Goal: Transaction & Acquisition: Purchase product/service

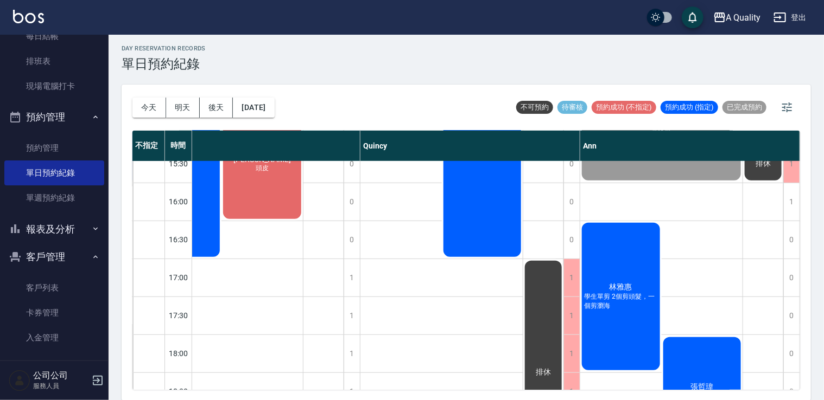
scroll to position [246, 236]
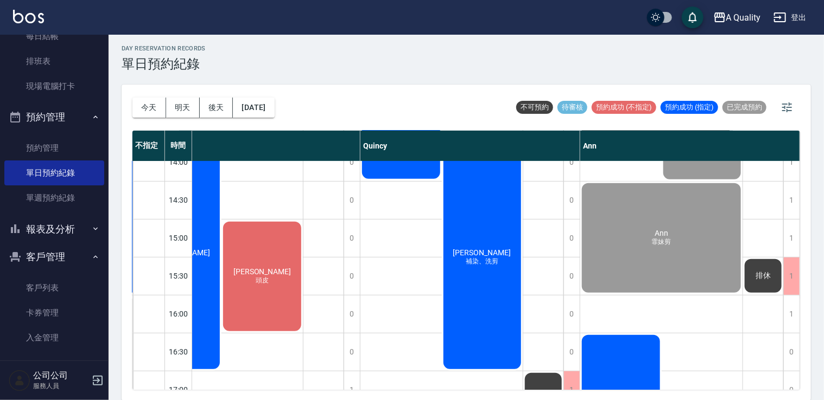
click at [282, 287] on div "張棋惠 頭皮" at bounding box center [261, 276] width 81 height 113
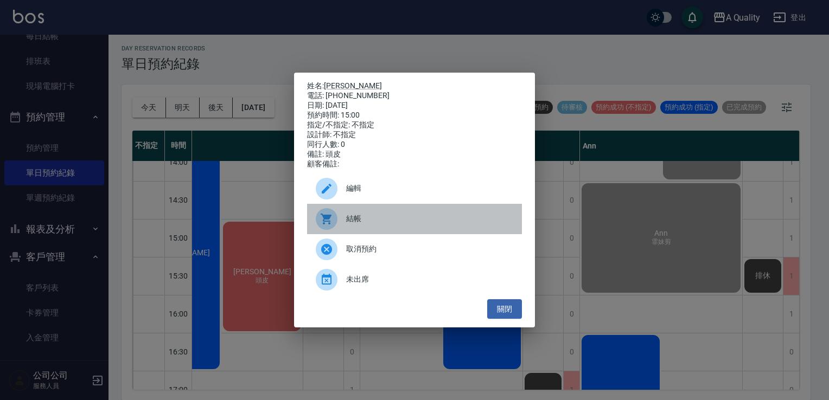
click at [404, 233] on div "結帳" at bounding box center [414, 219] width 215 height 30
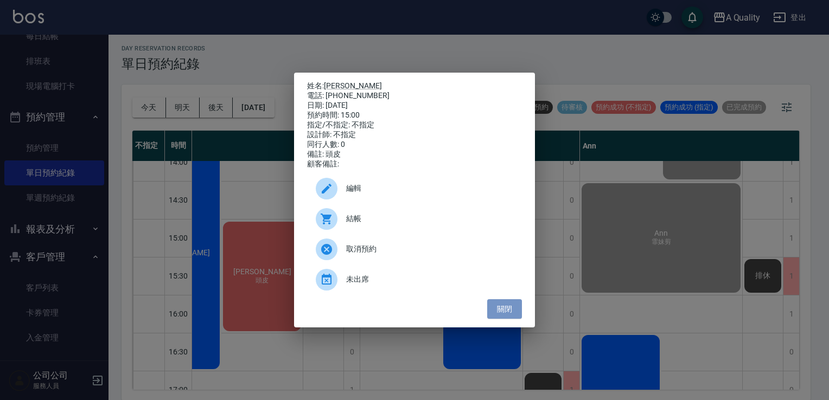
drag, startPoint x: 508, startPoint y: 311, endPoint x: 442, endPoint y: 298, distance: 67.6
click at [507, 311] on button "關閉" at bounding box center [504, 310] width 35 height 20
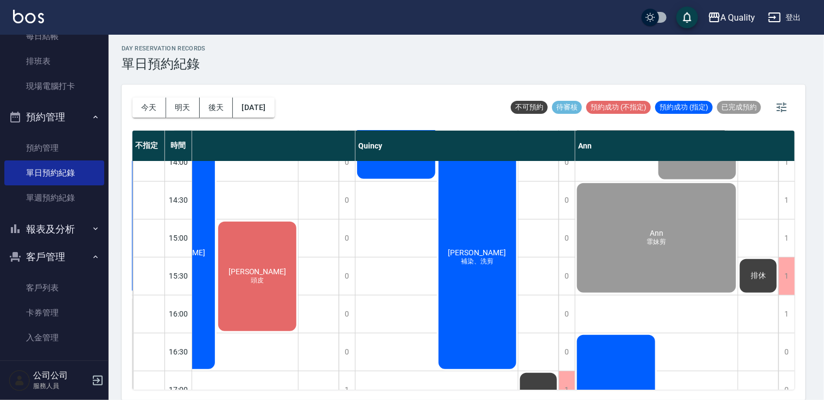
scroll to position [246, 230]
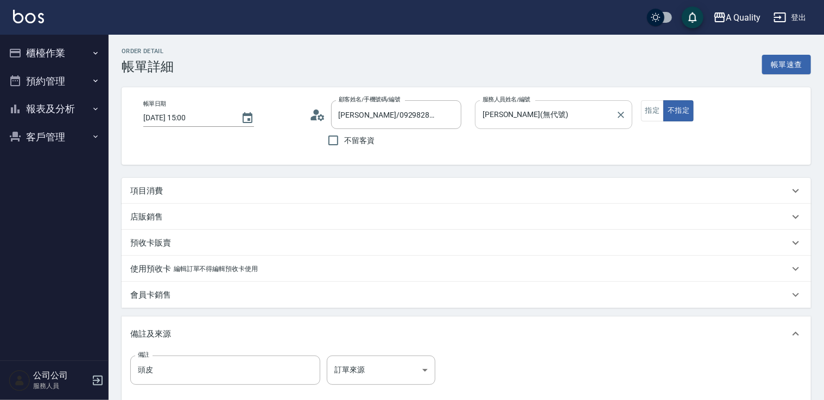
click at [517, 110] on input "[PERSON_NAME](無代號)" at bounding box center [545, 114] width 131 height 19
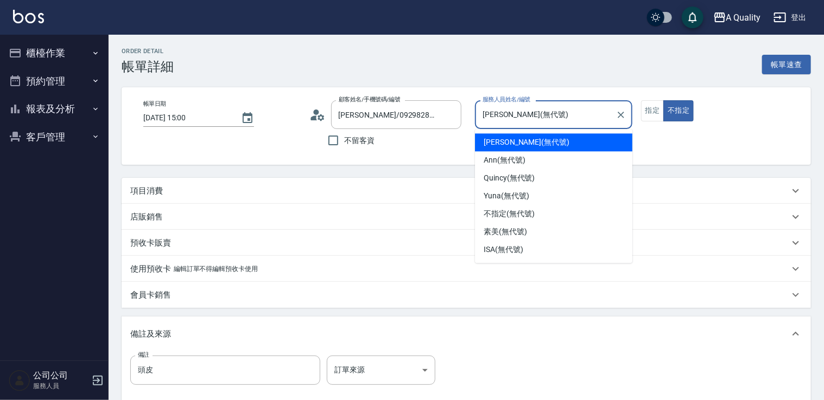
click at [177, 182] on div "項目消費" at bounding box center [466, 191] width 689 height 26
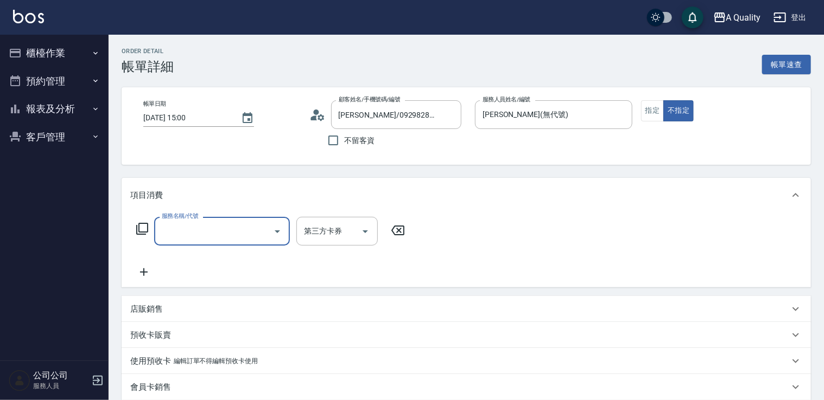
click at [194, 225] on input "服務名稱/代號" at bounding box center [214, 231] width 110 height 19
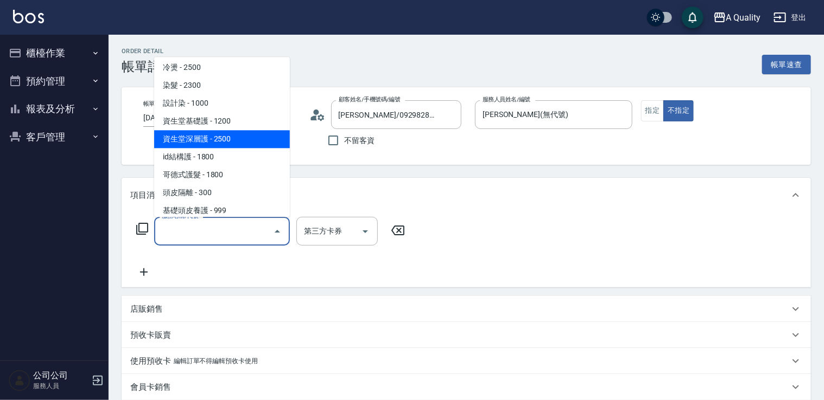
scroll to position [152, 0]
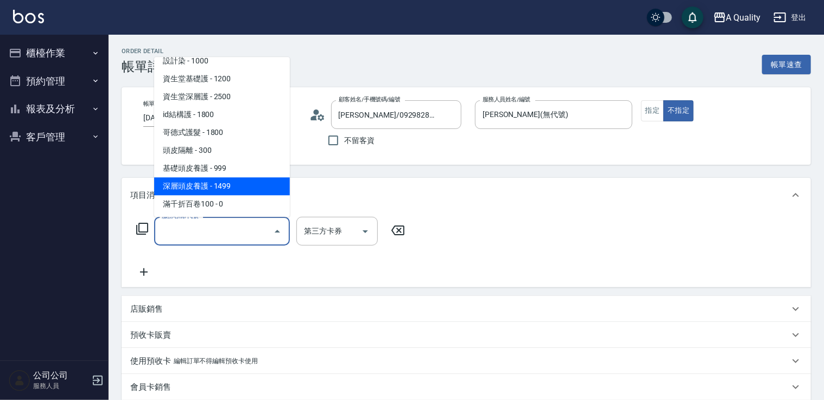
drag, startPoint x: 228, startPoint y: 181, endPoint x: 282, endPoint y: 184, distance: 54.4
click at [228, 181] on span "深層頭皮養護 - 1499" at bounding box center [222, 186] width 136 height 18
type input "深層頭皮養護(603)"
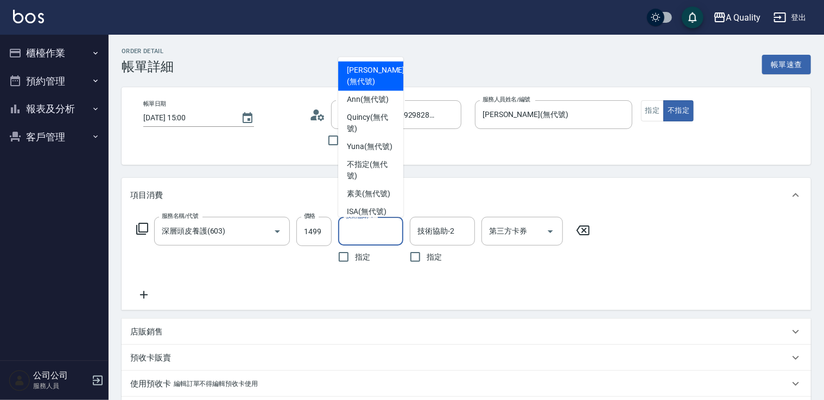
click at [361, 231] on input "技術協助-1" at bounding box center [370, 231] width 55 height 19
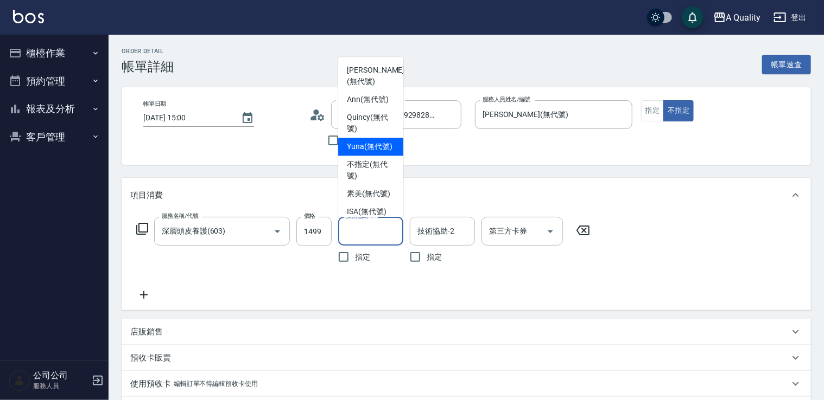
drag, startPoint x: 365, startPoint y: 151, endPoint x: 442, endPoint y: 153, distance: 77.6
click at [365, 151] on span "Yuna (無代號)" at bounding box center [370, 146] width 46 height 11
type input "Yuna(無代號)"
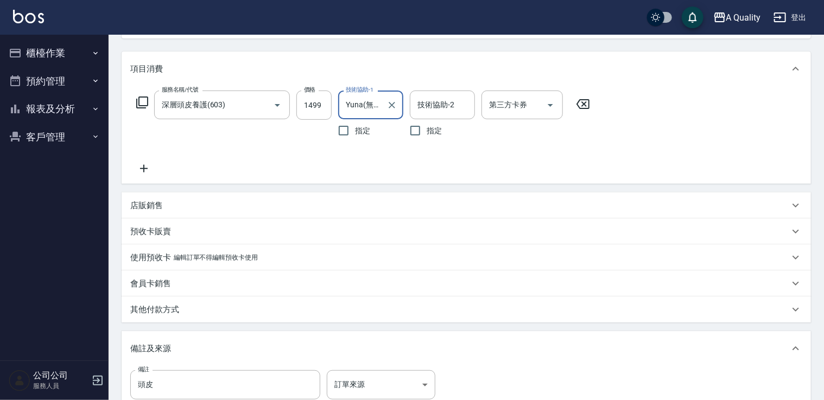
scroll to position [46, 0]
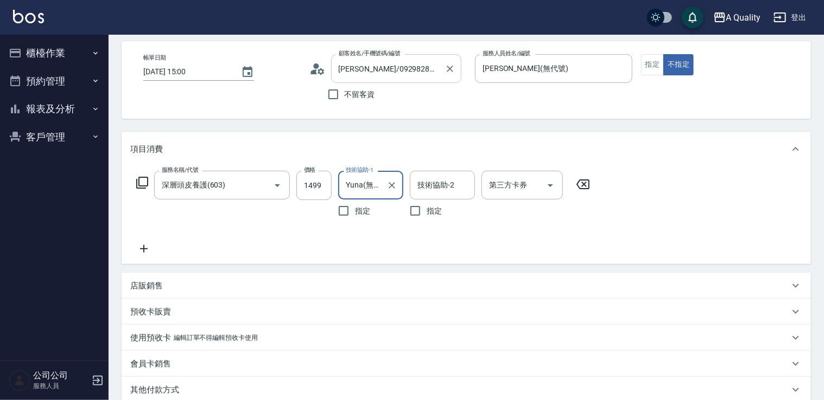
click at [419, 65] on input "張棋惠/0929828581/" at bounding box center [388, 68] width 104 height 19
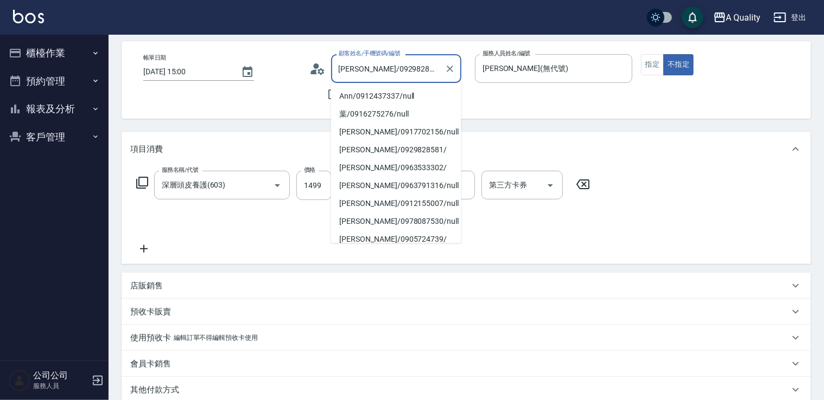
drag, startPoint x: 376, startPoint y: 68, endPoint x: 361, endPoint y: 68, distance: 14.7
click at [361, 68] on input "張棋惠/0929828581/" at bounding box center [388, 68] width 104 height 19
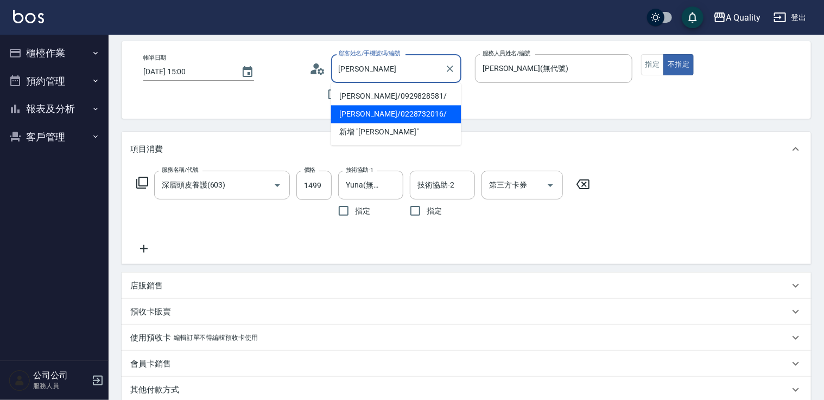
click at [408, 119] on li "張棋惠/0228732016/" at bounding box center [396, 114] width 130 height 18
type input "張棋惠/0228732016/"
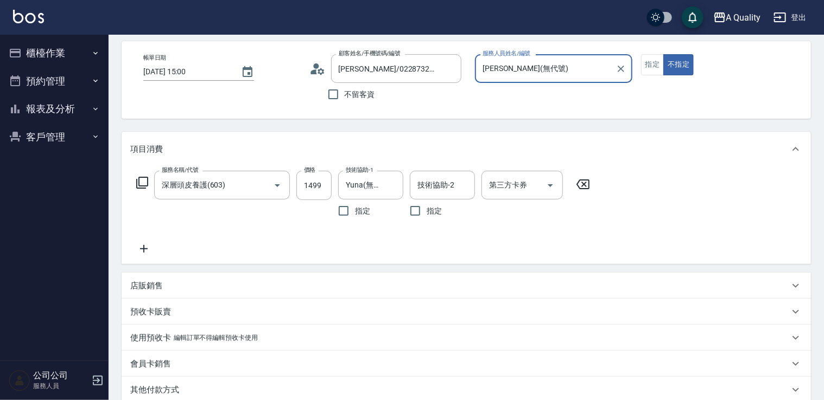
scroll to position [263, 0]
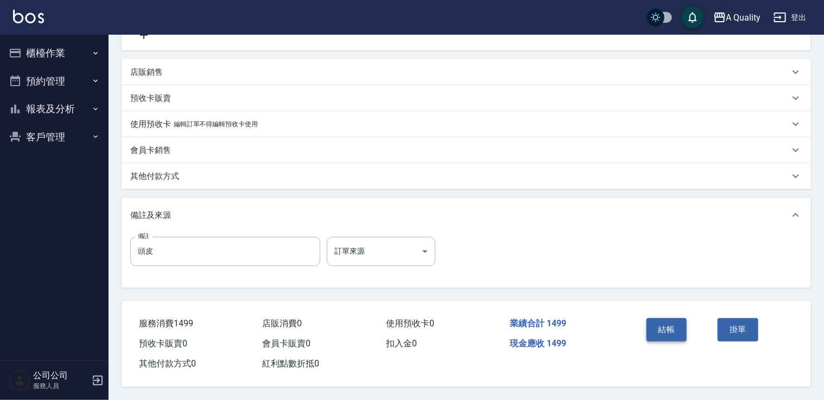
click at [675, 319] on button "結帳" at bounding box center [666, 330] width 41 height 23
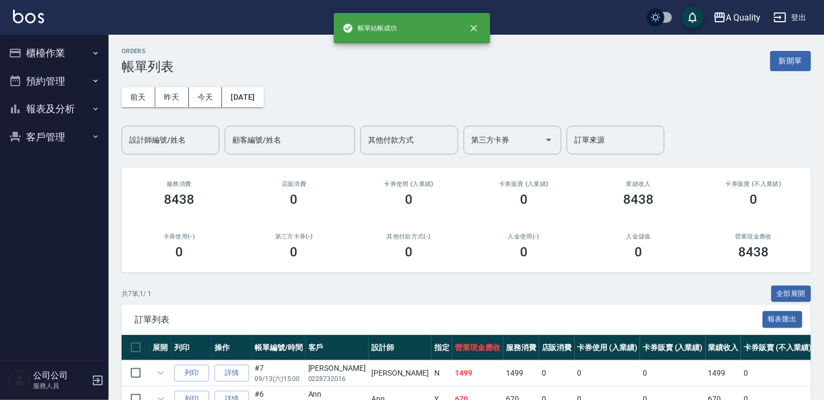
click at [47, 91] on button "預約管理" at bounding box center [54, 81] width 100 height 28
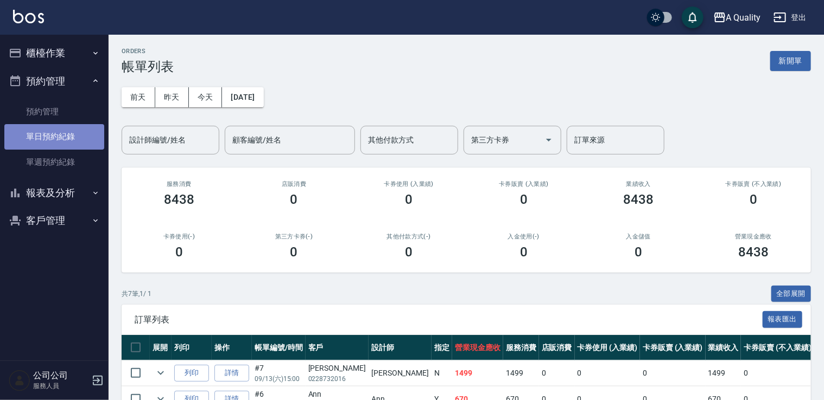
click at [53, 130] on link "單日預約紀錄" at bounding box center [54, 136] width 100 height 25
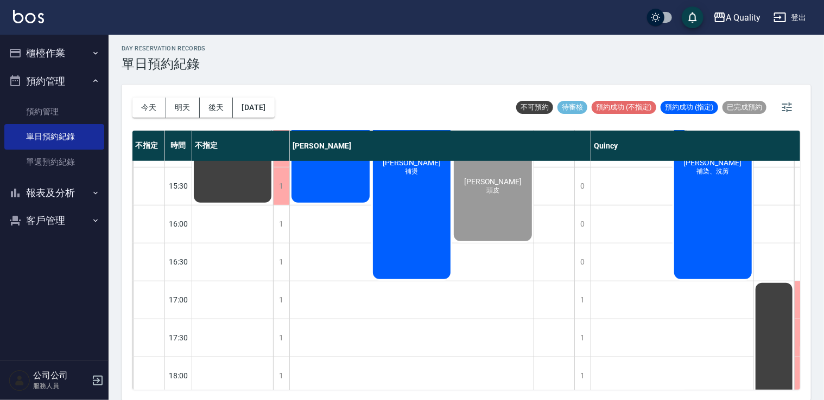
scroll to position [271, 0]
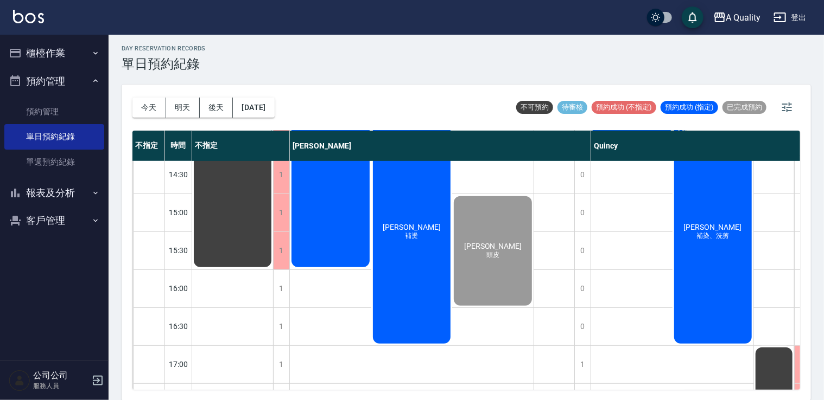
click at [63, 51] on button "櫃檯作業" at bounding box center [54, 53] width 100 height 28
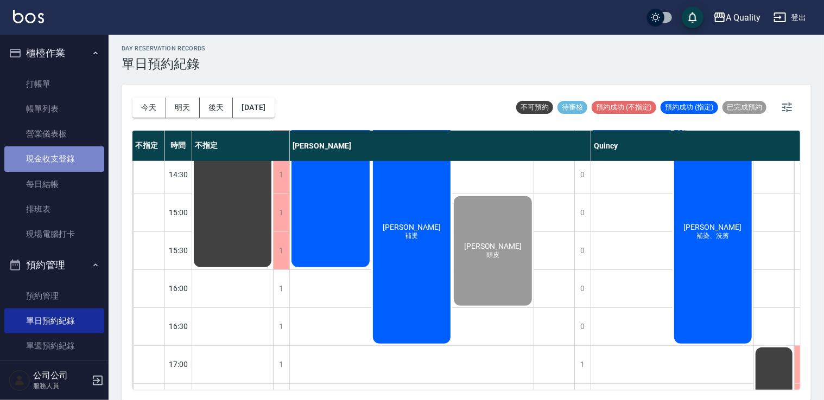
click at [66, 167] on link "現金收支登錄" at bounding box center [54, 159] width 100 height 25
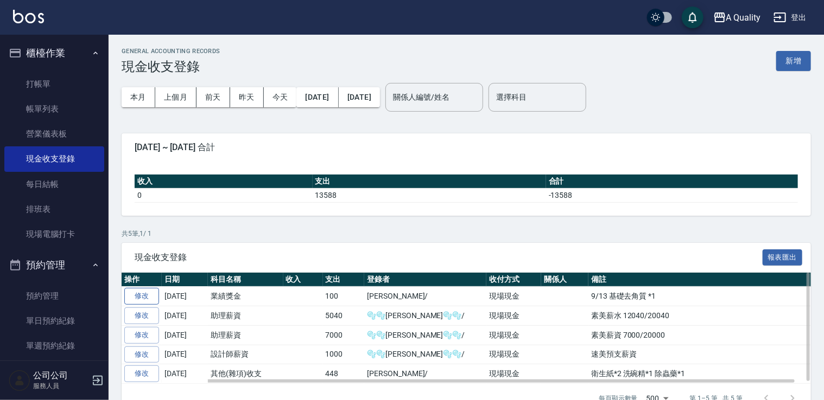
click at [135, 299] on link "修改" at bounding box center [141, 296] width 35 height 17
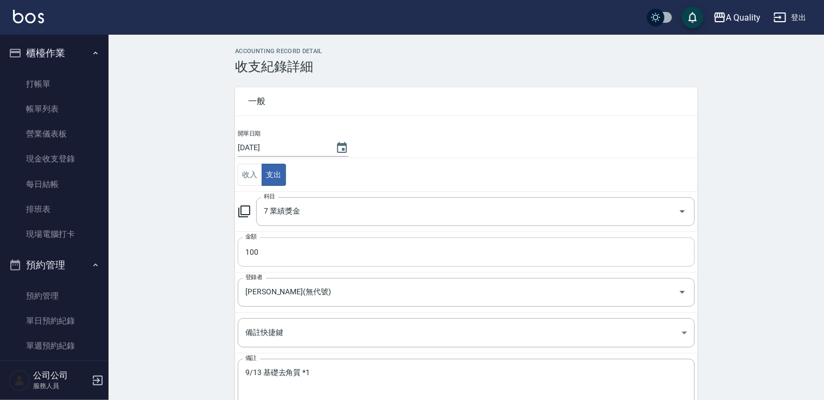
click at [263, 250] on input "100" at bounding box center [466, 252] width 457 height 29
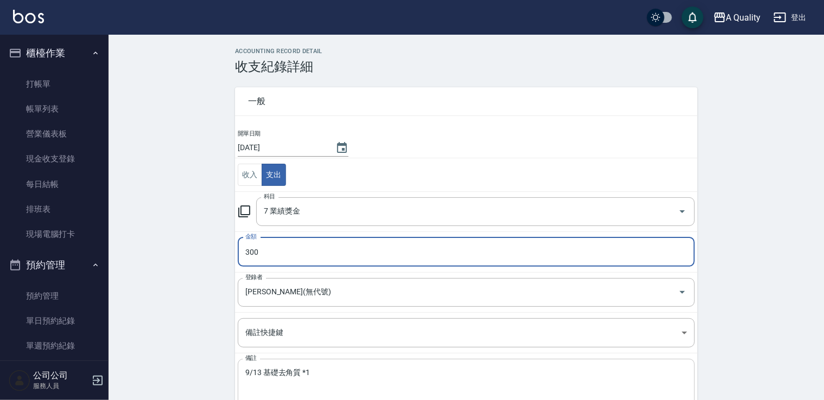
type input "300"
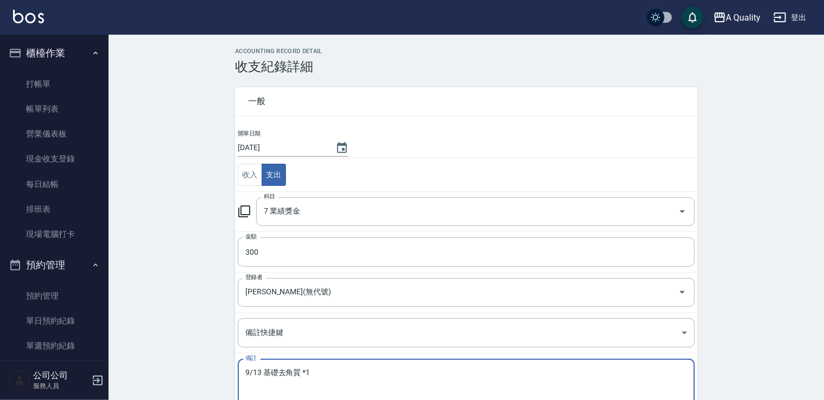
click at [315, 373] on textarea "9/13 基礎去角質 *1" at bounding box center [466, 386] width 442 height 37
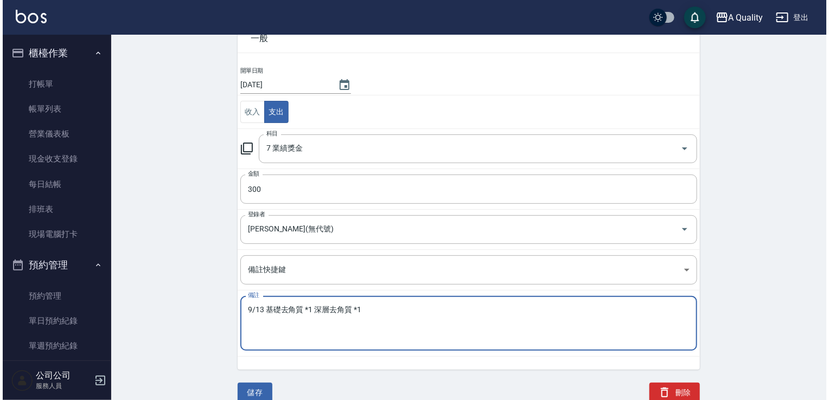
scroll to position [64, 0]
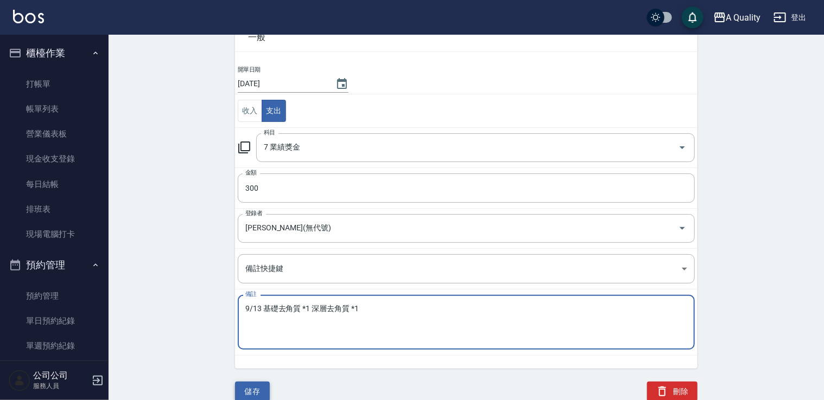
type textarea "9/13 基礎去角質 *1 深層去角質 *1"
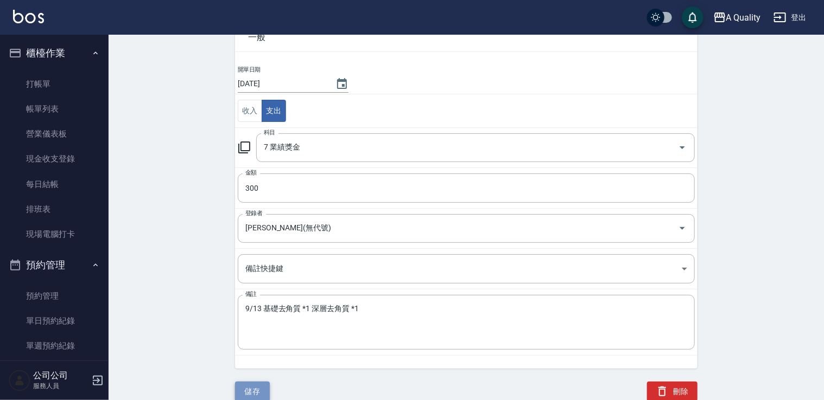
click at [262, 391] on button "儲存" at bounding box center [252, 392] width 35 height 20
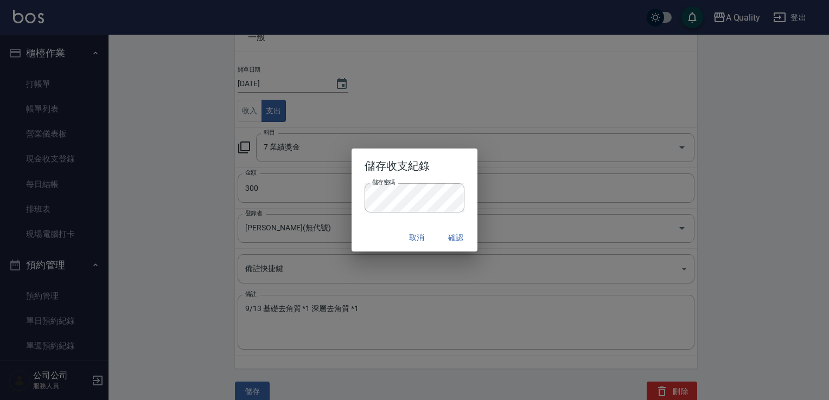
click at [540, 180] on div "儲存收支紀錄 儲存密碼 儲存密碼 取消 確認" at bounding box center [414, 200] width 829 height 400
click at [459, 241] on button "確認" at bounding box center [455, 238] width 35 height 20
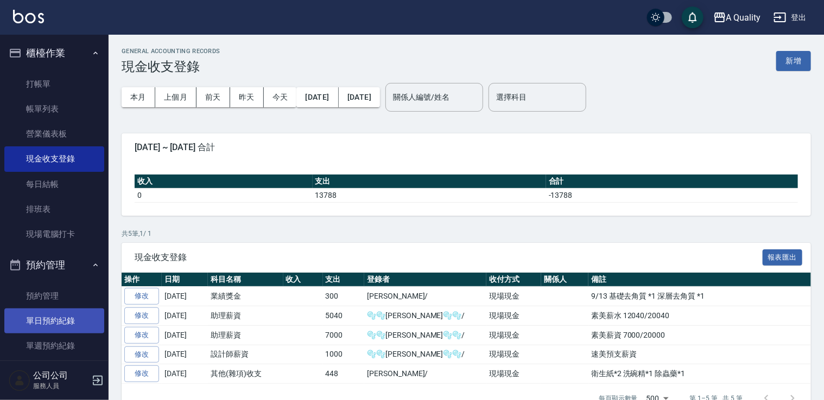
click at [52, 321] on link "單日預約紀錄" at bounding box center [54, 321] width 100 height 25
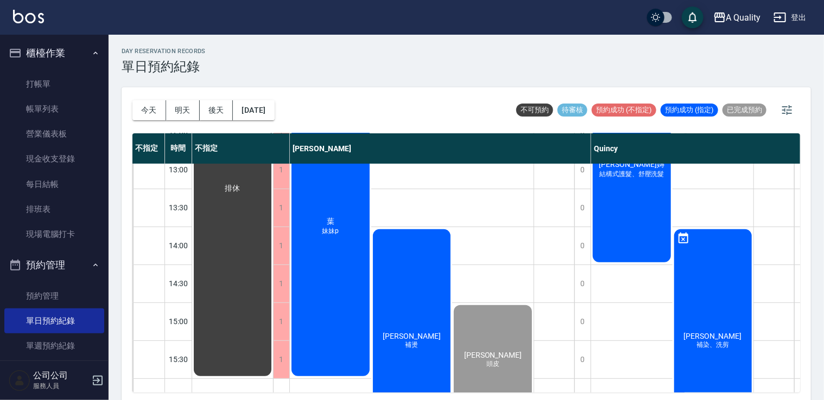
scroll to position [163, 0]
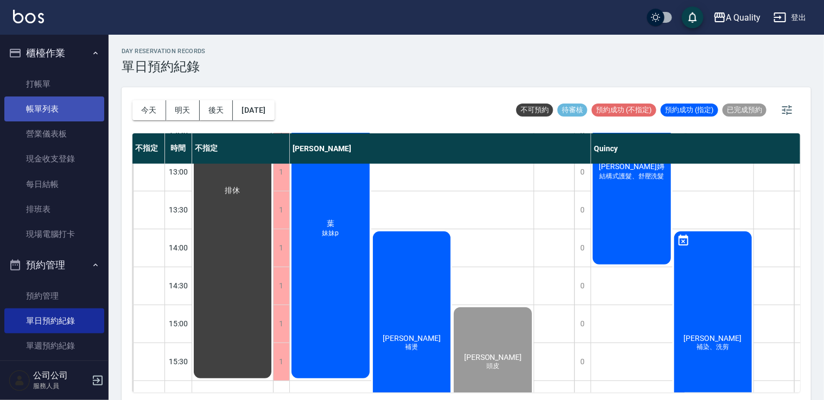
click at [61, 102] on link "帳單列表" at bounding box center [54, 109] width 100 height 25
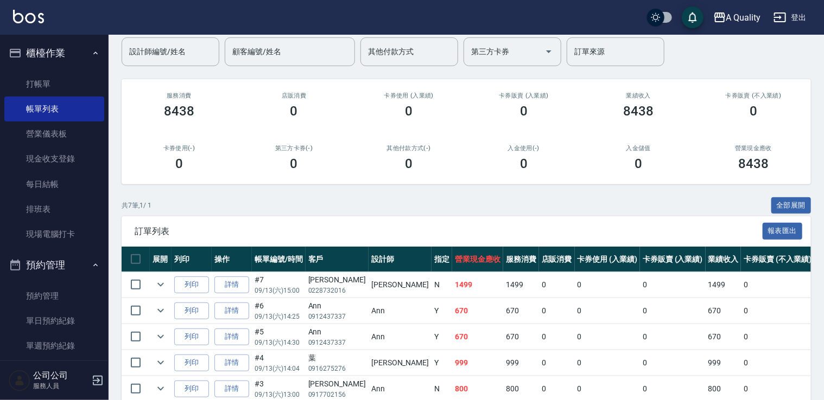
scroll to position [163, 0]
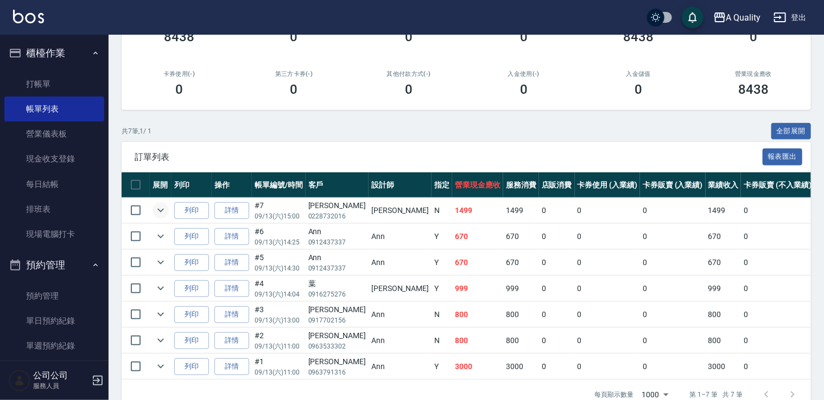
click at [163, 214] on icon "expand row" at bounding box center [160, 210] width 13 height 13
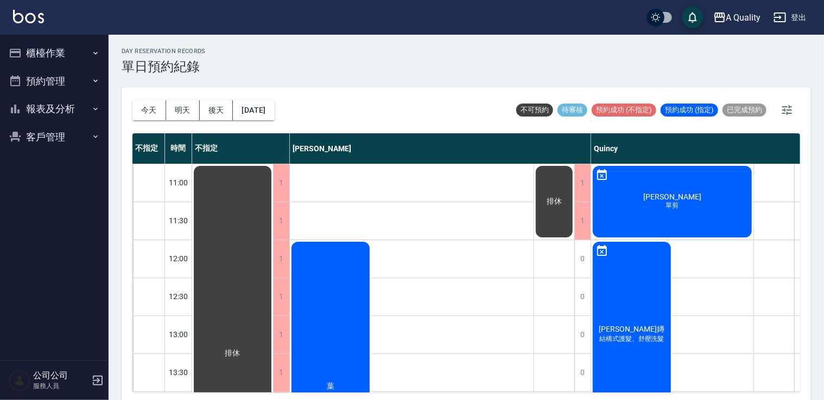
click at [43, 58] on button "櫃檯作業" at bounding box center [54, 53] width 100 height 28
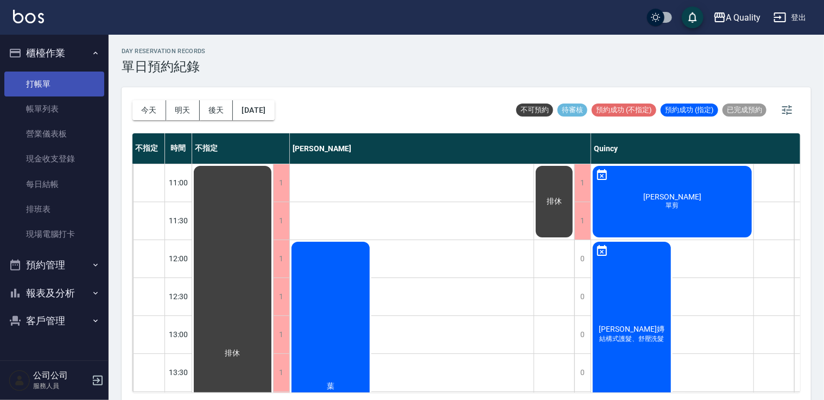
click at [54, 88] on link "打帳單" at bounding box center [54, 84] width 100 height 25
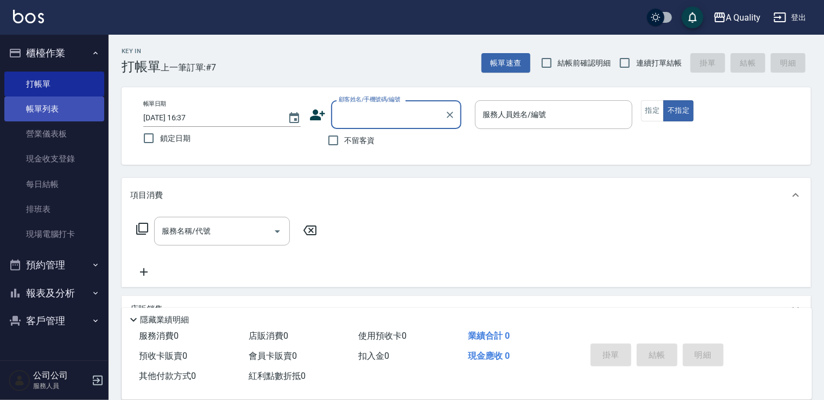
drag, startPoint x: 35, startPoint y: 111, endPoint x: 45, endPoint y: 111, distance: 10.3
click at [35, 110] on link "帳單列表" at bounding box center [54, 109] width 100 height 25
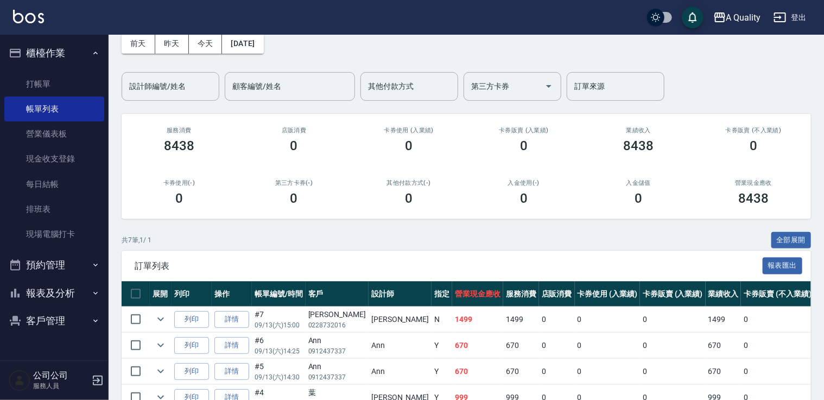
scroll to position [54, 0]
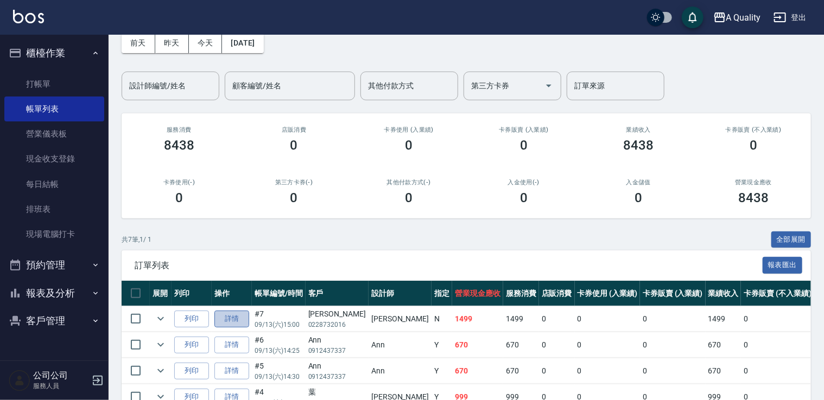
click at [231, 318] on link "詳情" at bounding box center [231, 319] width 35 height 17
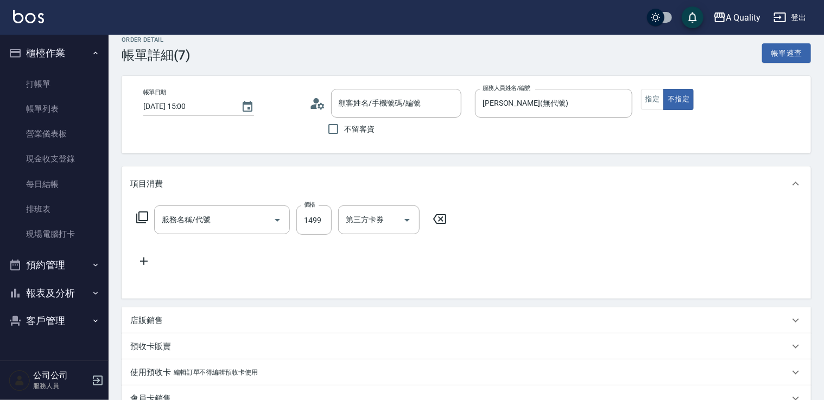
type input "2025/09/13 15:00"
type input "Taylor(無代號)"
type input "頭皮"
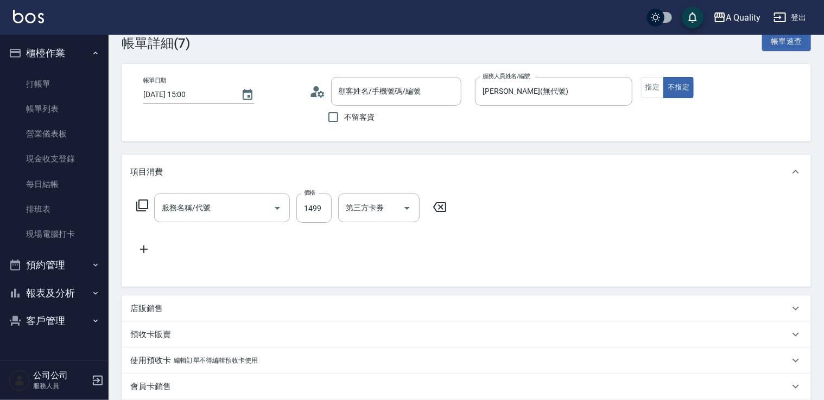
type input "張棋惠/0228732016/"
type input "深層頭皮養護(603)"
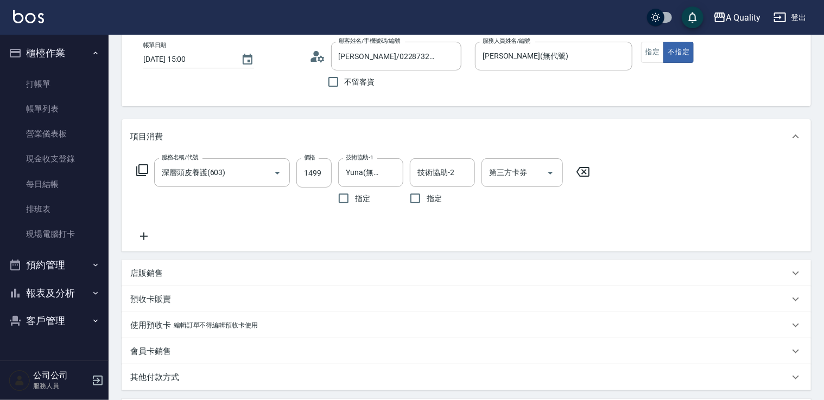
scroll to position [132, 0]
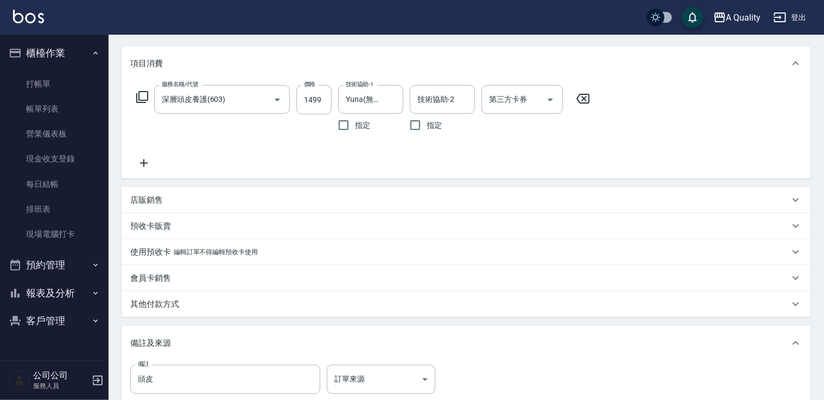
click at [179, 301] on p "其他付款方式" at bounding box center [154, 304] width 49 height 11
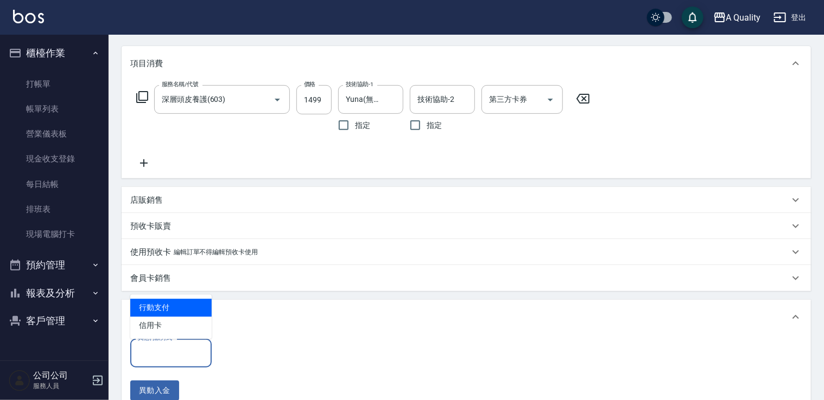
click at [169, 355] on input "其他付款方式" at bounding box center [171, 353] width 72 height 19
drag, startPoint x: 170, startPoint y: 306, endPoint x: 218, endPoint y: 315, distance: 48.6
click at [178, 307] on span "行動支付" at bounding box center [170, 308] width 81 height 18
type input "行動支付"
click at [243, 355] on input "0" at bounding box center [258, 353] width 81 height 29
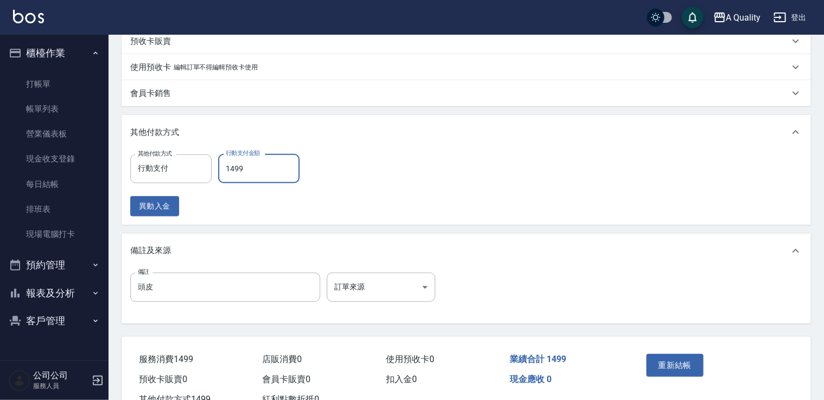
scroll to position [356, 0]
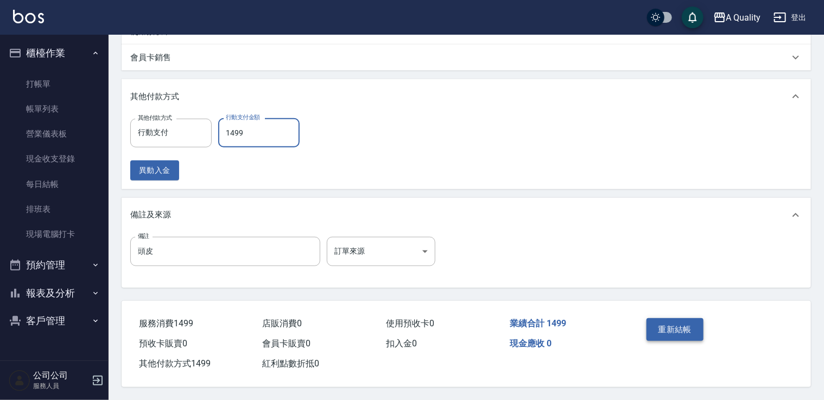
type input "1499"
click at [696, 328] on button "重新結帳" at bounding box center [675, 330] width 58 height 23
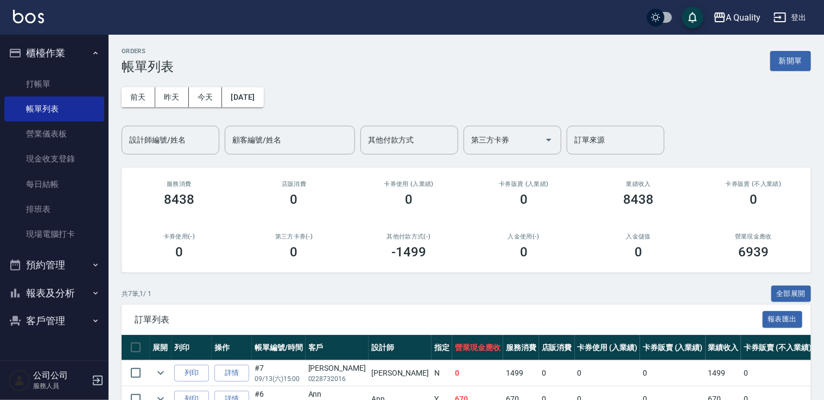
drag, startPoint x: 68, startPoint y: 259, endPoint x: 69, endPoint y: 270, distance: 11.4
click at [68, 259] on button "預約管理" at bounding box center [54, 265] width 100 height 28
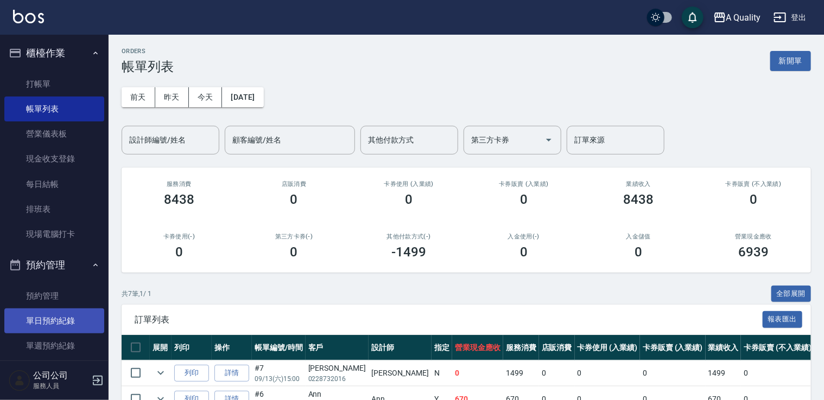
scroll to position [54, 0]
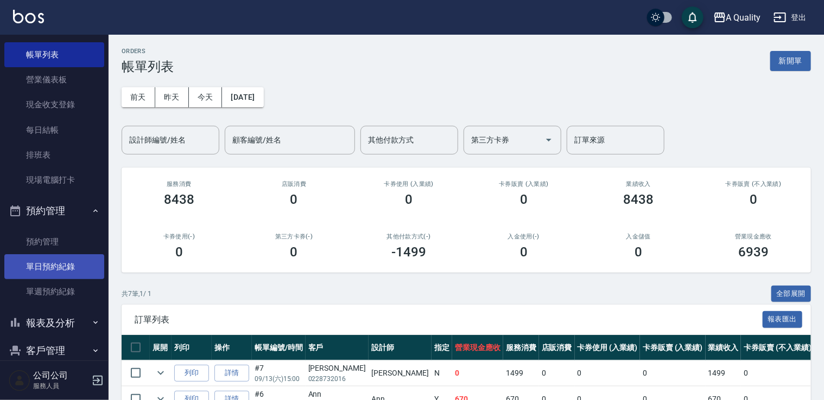
click at [65, 258] on link "單日預約紀錄" at bounding box center [54, 267] width 100 height 25
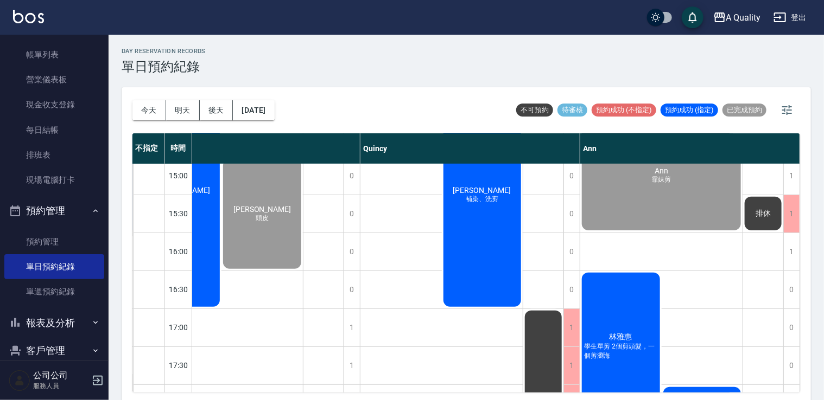
scroll to position [380, 236]
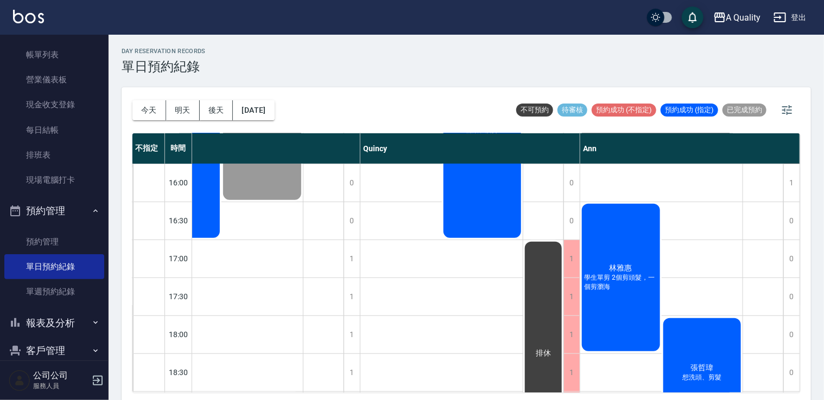
click at [637, 288] on span "學生單剪 2個剪頭髮，一個剪瀏海" at bounding box center [621, 283] width 78 height 18
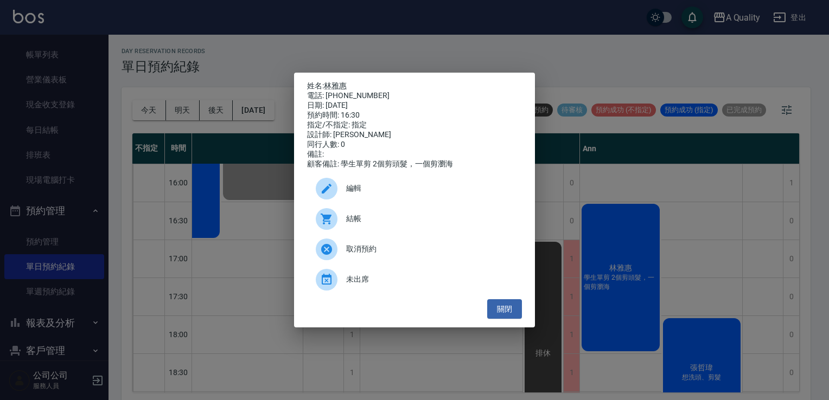
click at [372, 225] on span "結帳" at bounding box center [429, 218] width 167 height 11
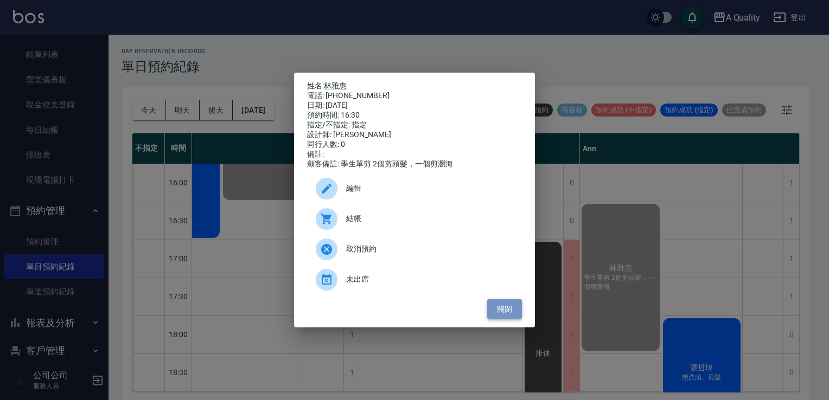
drag, startPoint x: 504, startPoint y: 315, endPoint x: 501, endPoint y: 309, distance: 6.4
click at [505, 314] on button "關閉" at bounding box center [504, 310] width 35 height 20
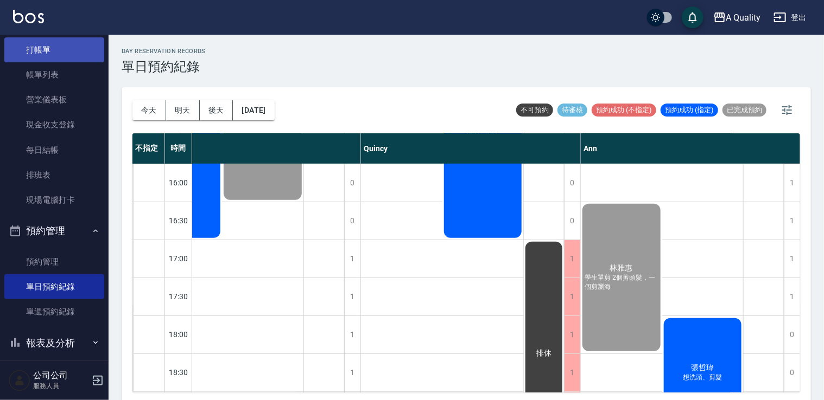
scroll to position [0, 0]
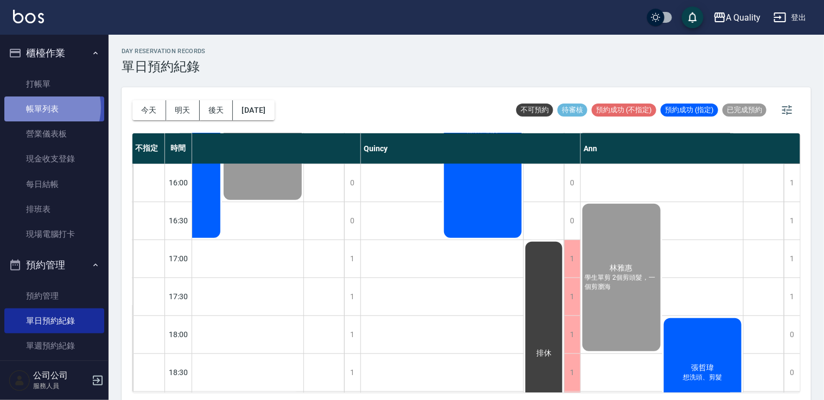
click at [46, 108] on link "帳單列表" at bounding box center [54, 109] width 100 height 25
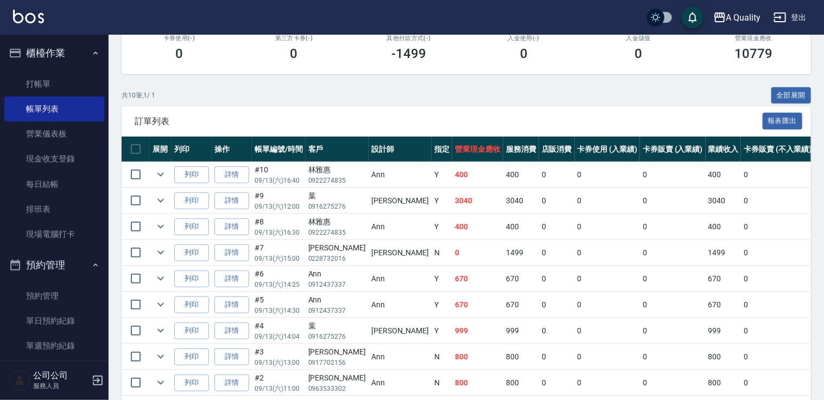
scroll to position [217, 0]
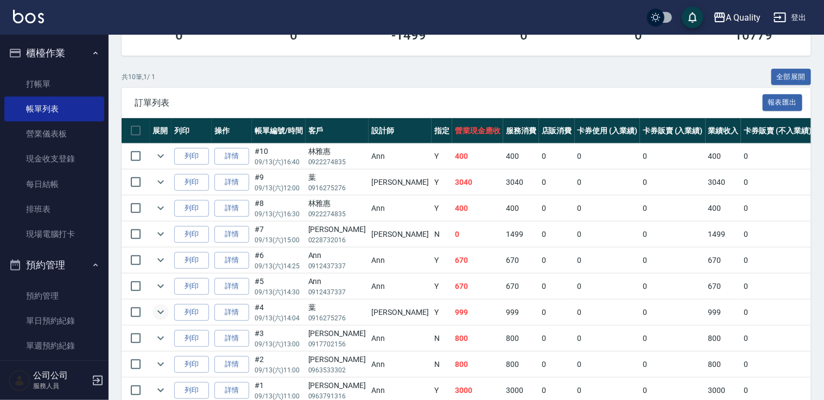
click at [165, 313] on icon "expand row" at bounding box center [160, 312] width 13 height 13
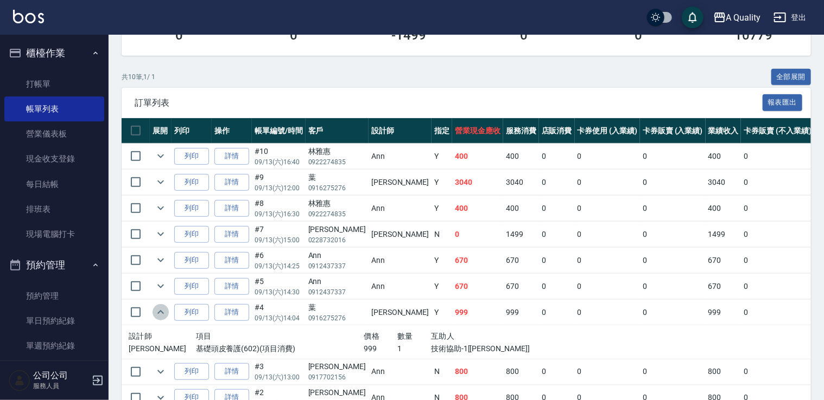
click at [162, 311] on icon "expand row" at bounding box center [160, 312] width 7 height 4
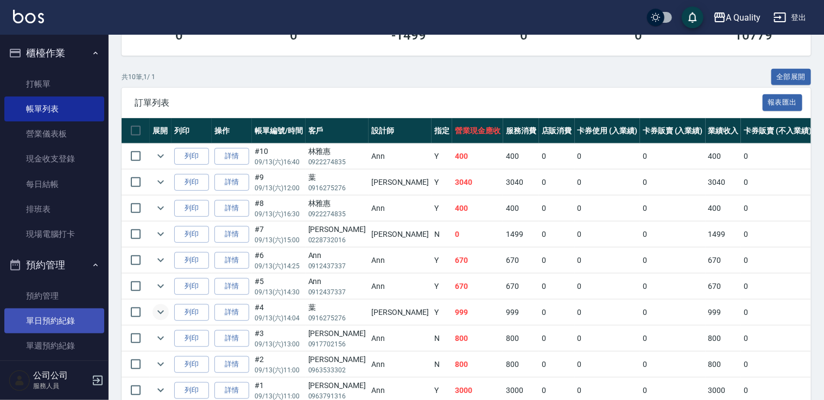
click at [47, 327] on link "單日預約紀錄" at bounding box center [54, 321] width 100 height 25
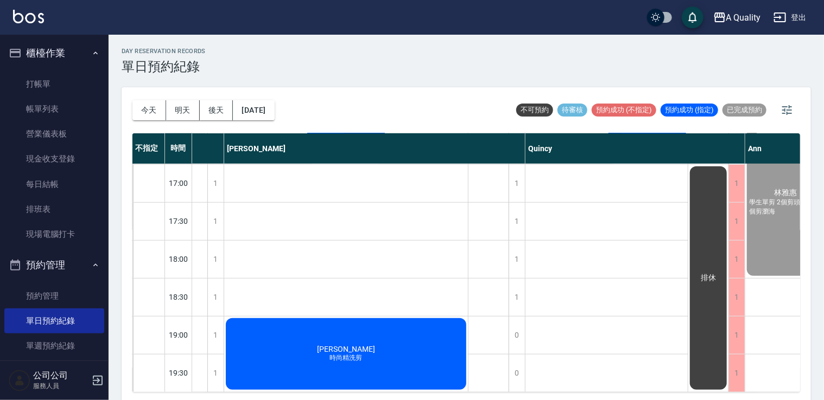
scroll to position [463, 236]
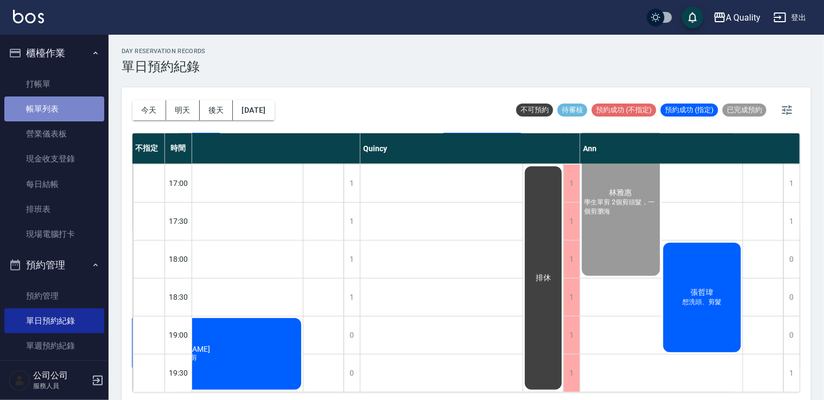
drag, startPoint x: 58, startPoint y: 99, endPoint x: 56, endPoint y: 106, distance: 7.9
click at [58, 99] on link "帳單列表" at bounding box center [54, 109] width 100 height 25
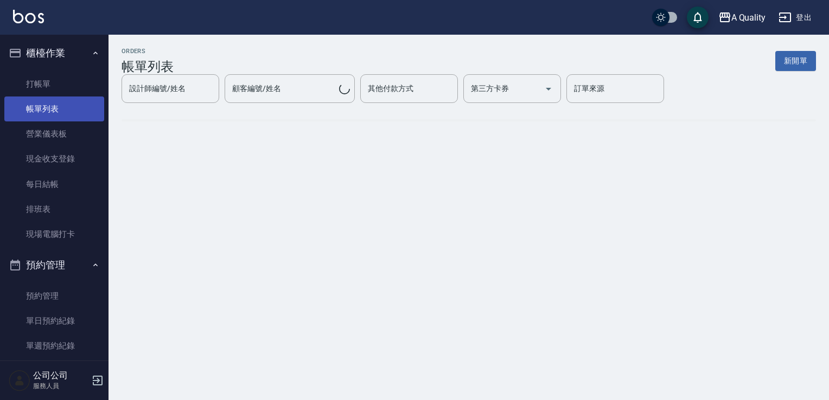
click at [56, 107] on link "帳單列表" at bounding box center [54, 109] width 100 height 25
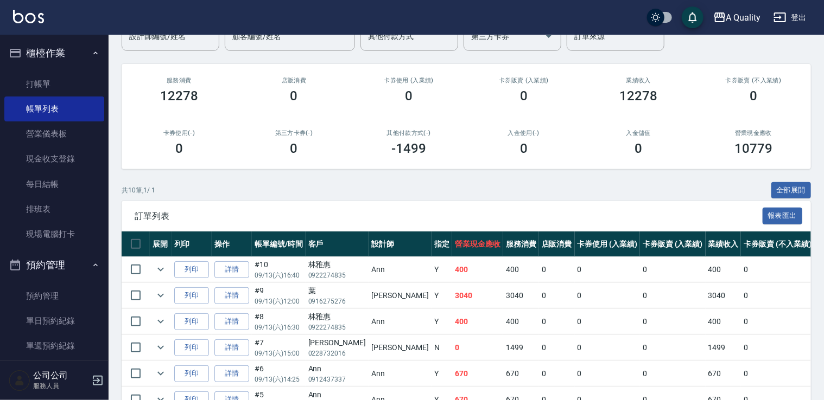
scroll to position [163, 0]
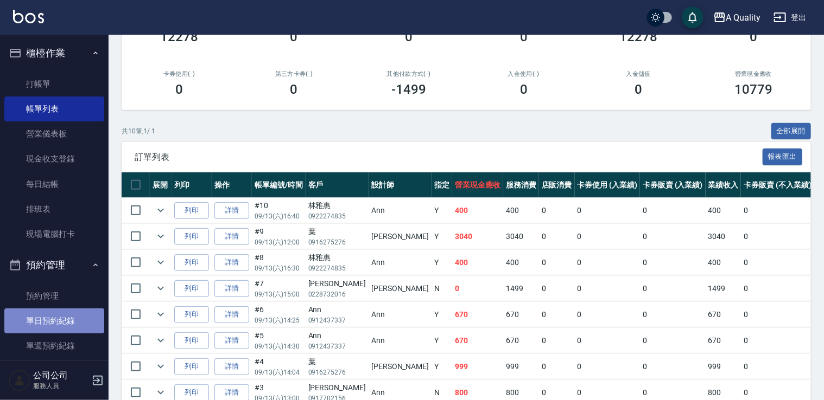
drag, startPoint x: 59, startPoint y: 326, endPoint x: 39, endPoint y: 336, distance: 22.3
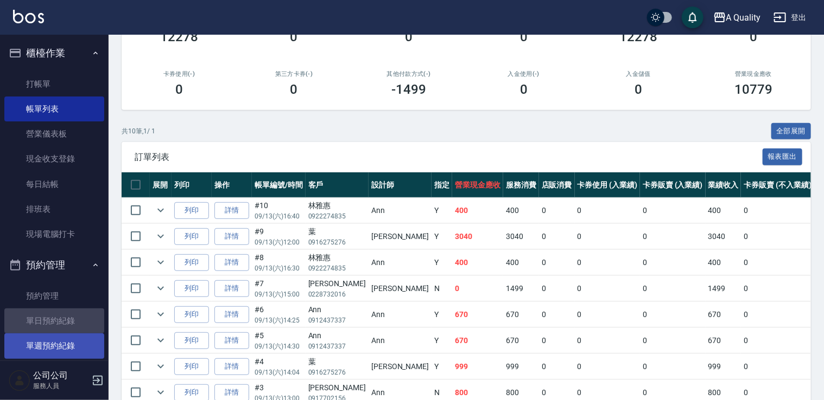
click at [58, 326] on link "單日預約紀錄" at bounding box center [54, 321] width 100 height 25
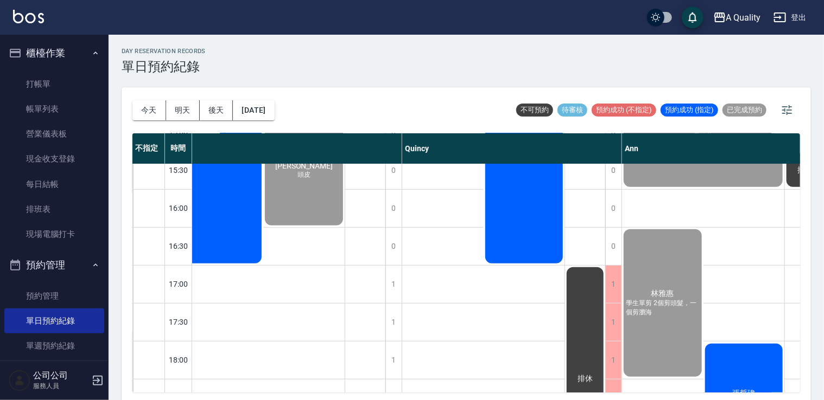
scroll to position [463, 189]
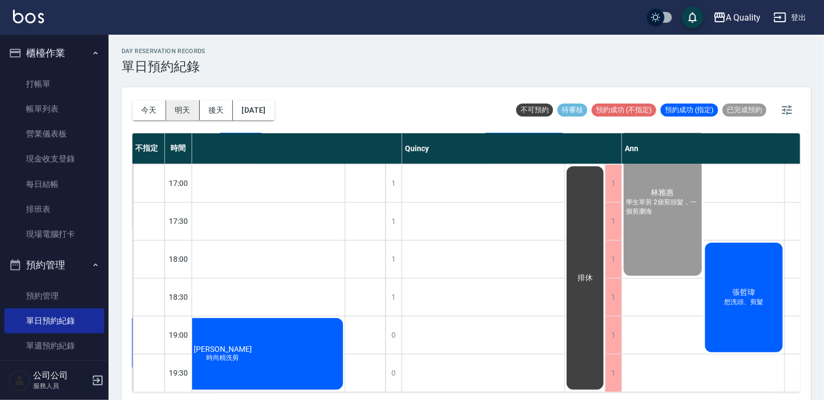
click at [176, 109] on button "明天" at bounding box center [183, 110] width 34 height 20
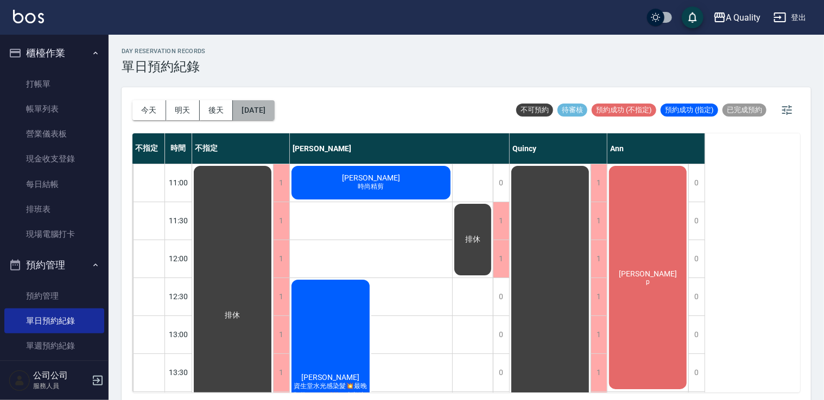
click at [249, 116] on button "2025/09/14" at bounding box center [253, 110] width 41 height 20
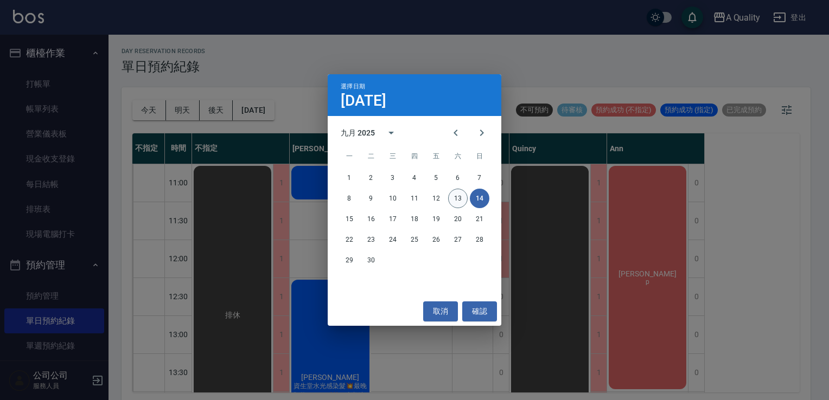
click at [454, 201] on button "13" at bounding box center [458, 199] width 20 height 20
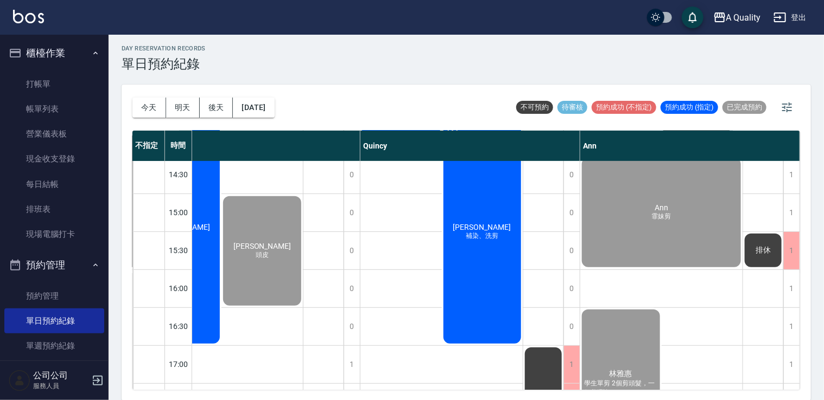
scroll to position [463, 236]
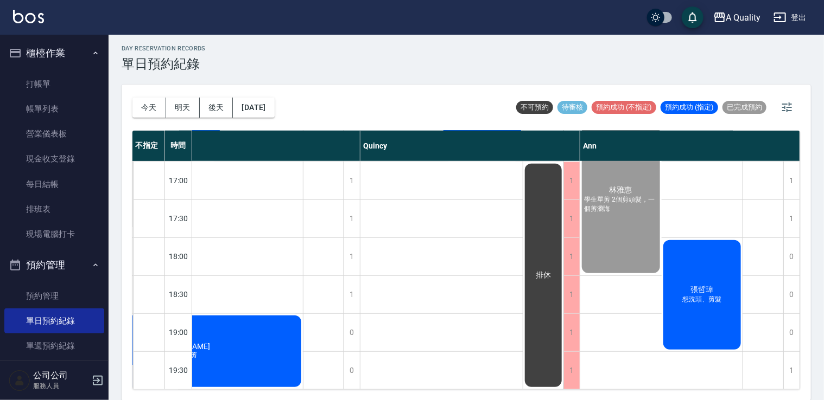
click at [705, 285] on span "張哲瑋" at bounding box center [701, 290] width 27 height 10
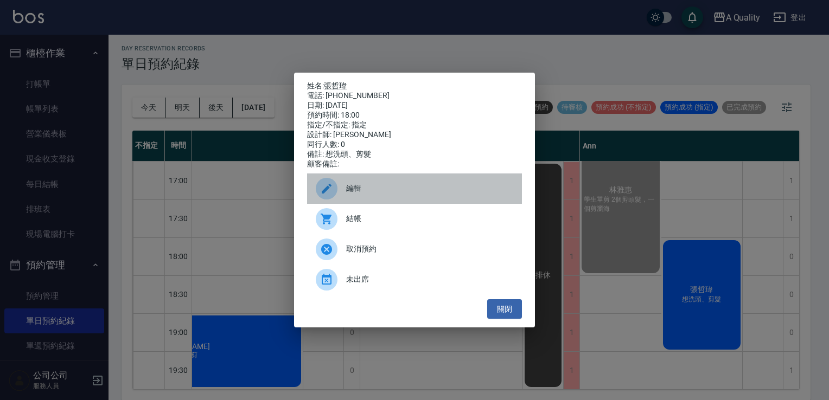
drag, startPoint x: 403, startPoint y: 203, endPoint x: 399, endPoint y: 209, distance: 7.5
click at [402, 203] on div "編輯" at bounding box center [414, 189] width 215 height 30
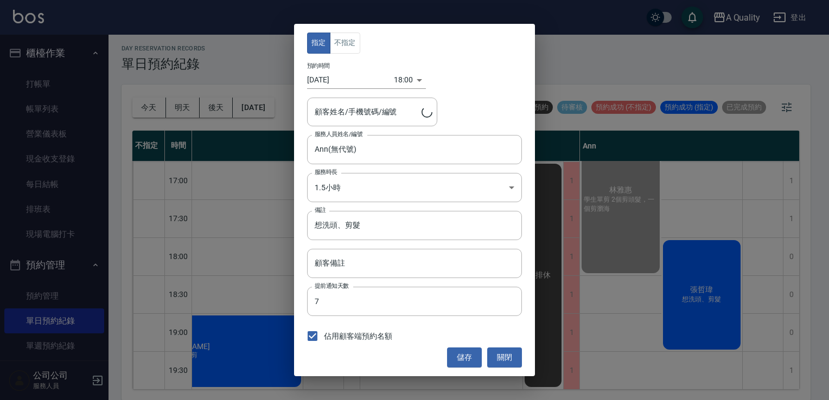
type input "張哲瑋/0981497189"
drag, startPoint x: 498, startPoint y: 358, endPoint x: 726, endPoint y: 275, distance: 242.6
click at [499, 357] on button "關閉" at bounding box center [504, 358] width 35 height 20
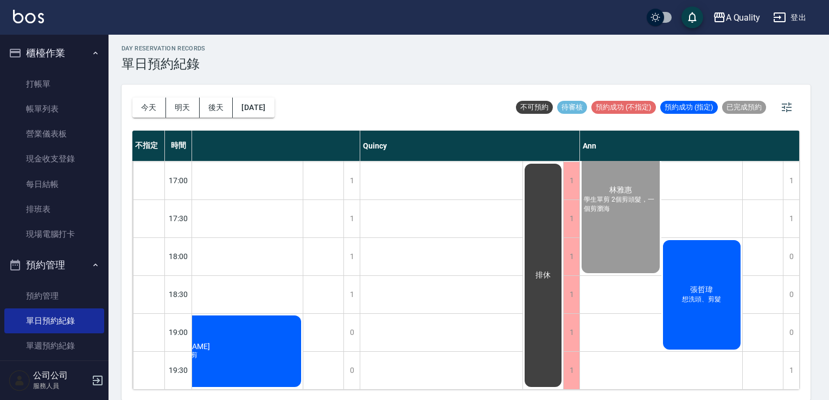
scroll to position [463, 230]
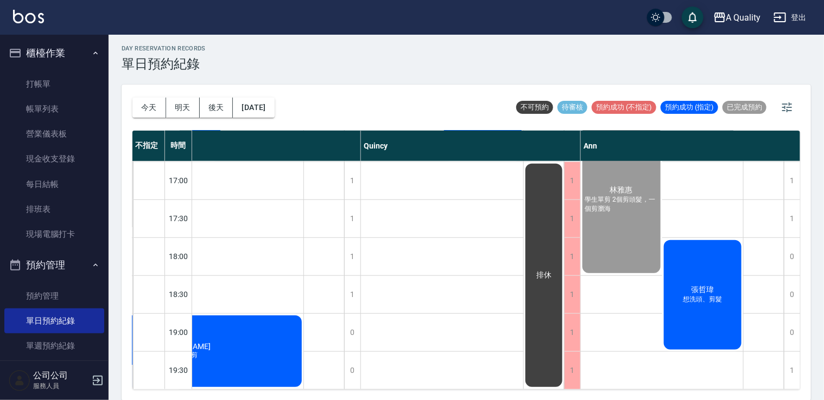
click at [724, 272] on div "張哲瑋 想洗頭、剪髮" at bounding box center [702, 295] width 81 height 113
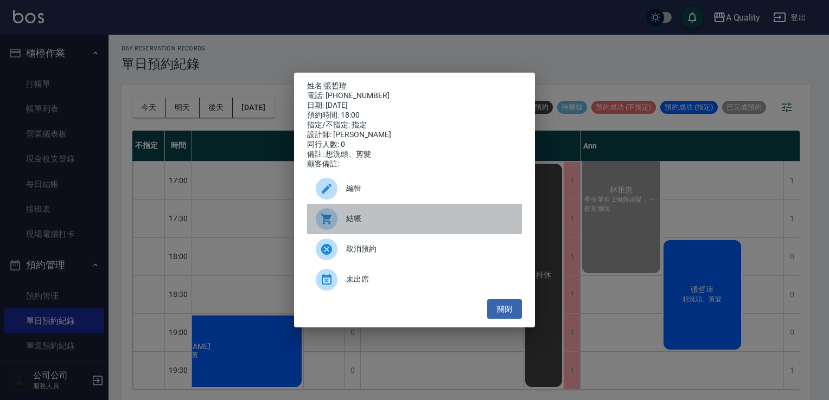
click at [400, 222] on span "結帳" at bounding box center [429, 218] width 167 height 11
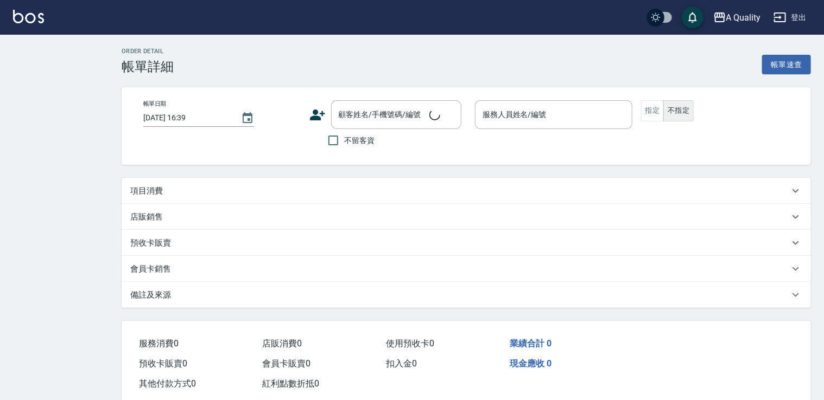
type input "[DATE] 16:30"
type input "Ann(無代號)"
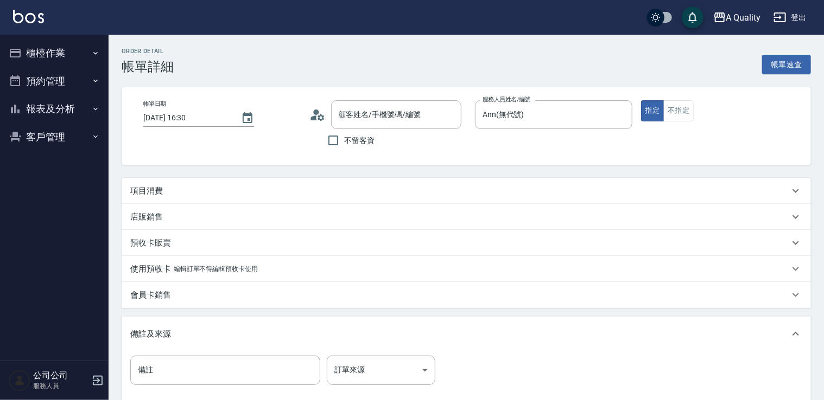
type input "[PERSON_NAME]/0922274835/"
click at [158, 192] on p "項目消費" at bounding box center [146, 191] width 33 height 11
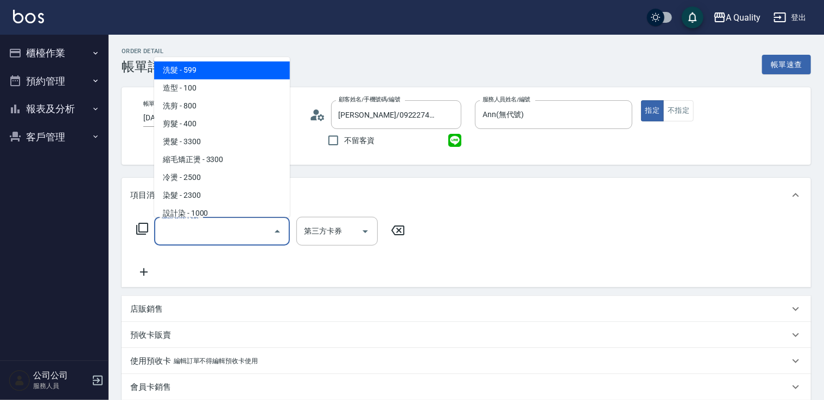
drag, startPoint x: 189, startPoint y: 227, endPoint x: 188, endPoint y: 156, distance: 71.6
click at [189, 224] on input "服務名稱/代號" at bounding box center [214, 231] width 110 height 19
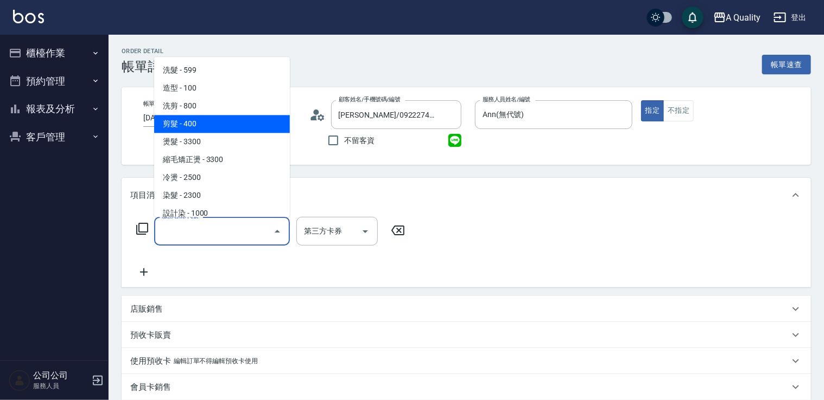
click at [215, 125] on span "剪髮 - 400" at bounding box center [222, 124] width 136 height 18
type input "剪髮(201)"
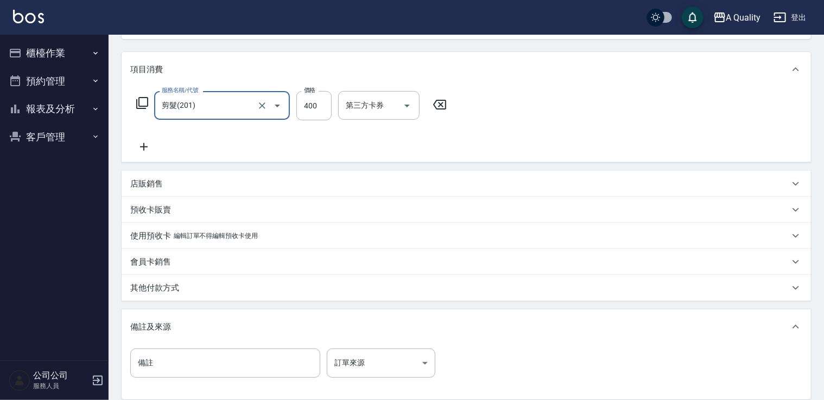
scroll to position [217, 0]
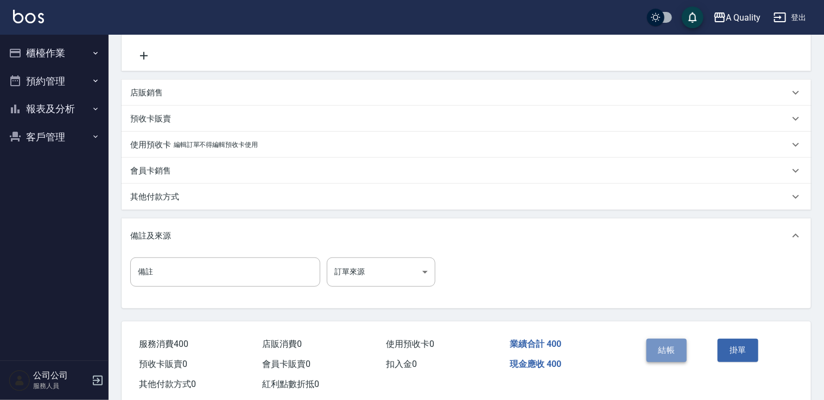
click at [676, 349] on button "結帳" at bounding box center [666, 350] width 41 height 23
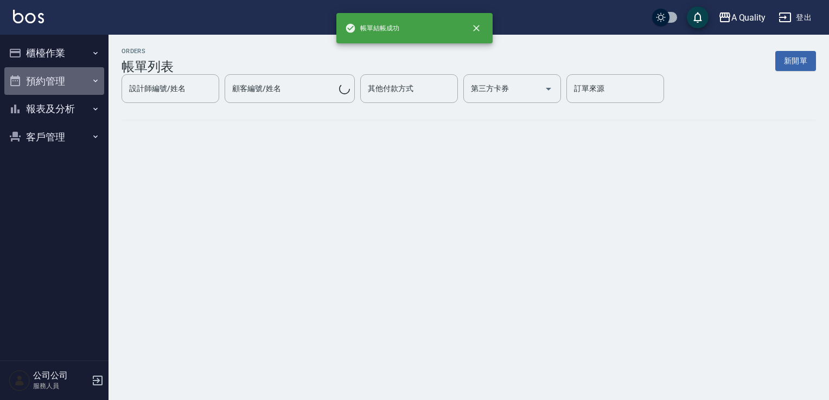
click at [52, 74] on button "預約管理" at bounding box center [54, 81] width 100 height 28
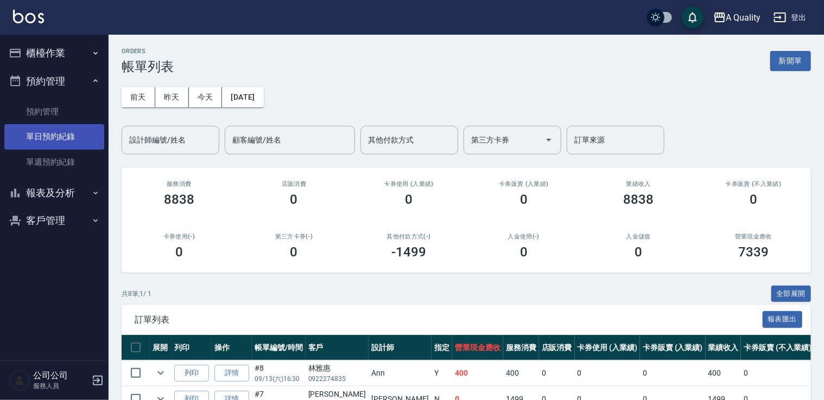
click at [65, 130] on link "單日預約紀錄" at bounding box center [54, 136] width 100 height 25
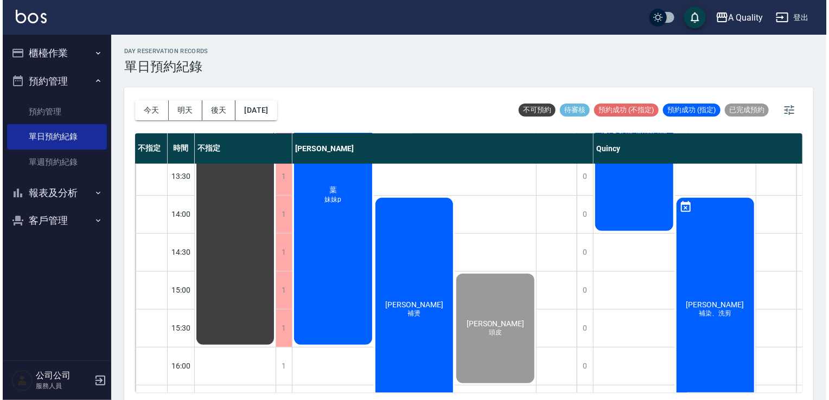
scroll to position [109, 0]
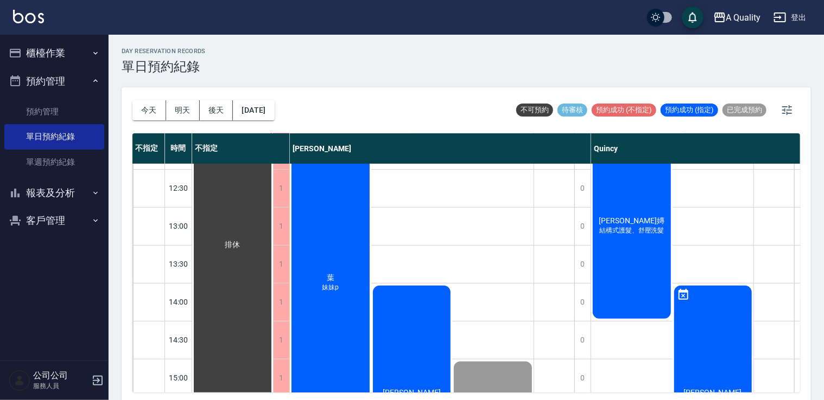
click at [347, 297] on div "葉 妹妹p" at bounding box center [330, 283] width 81 height 303
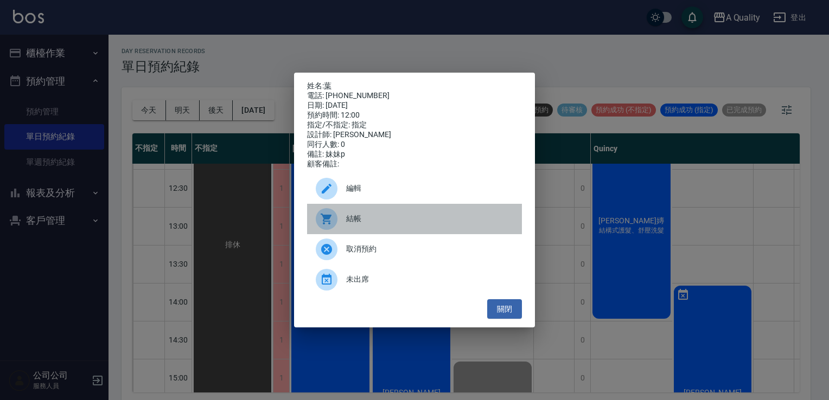
click at [384, 216] on div "結帳" at bounding box center [414, 219] width 215 height 30
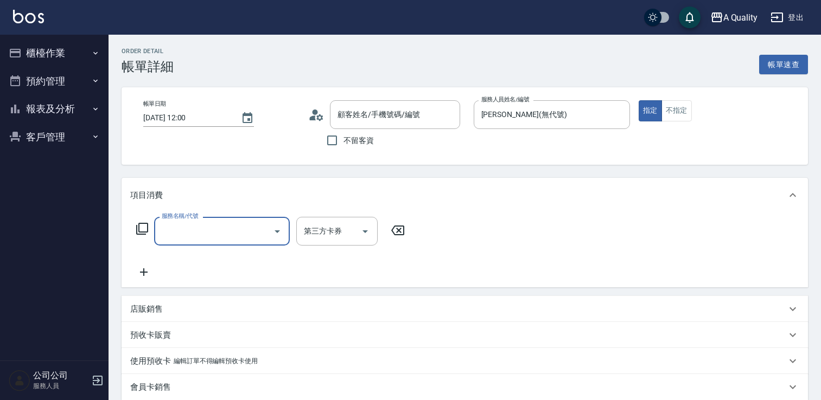
type input "葉/0916275276/null"
click at [228, 234] on input "服務名稱/代號" at bounding box center [214, 231] width 110 height 19
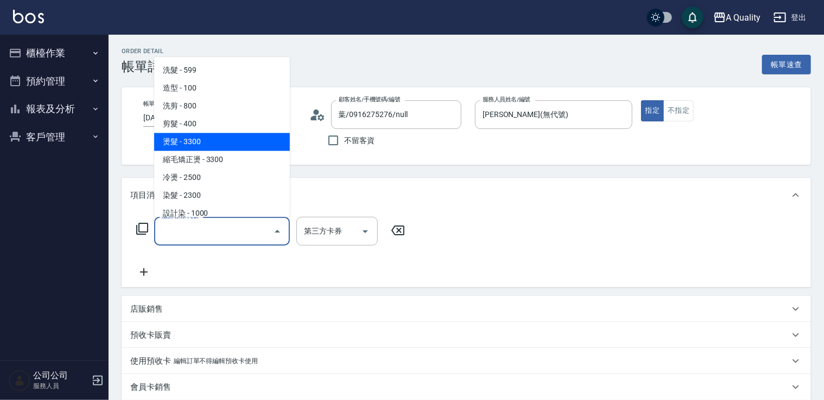
drag, startPoint x: 187, startPoint y: 143, endPoint x: 338, endPoint y: 208, distance: 163.8
click at [190, 143] on span "燙髮 - 3300" at bounding box center [222, 142] width 136 height 18
type input "燙髮(301)"
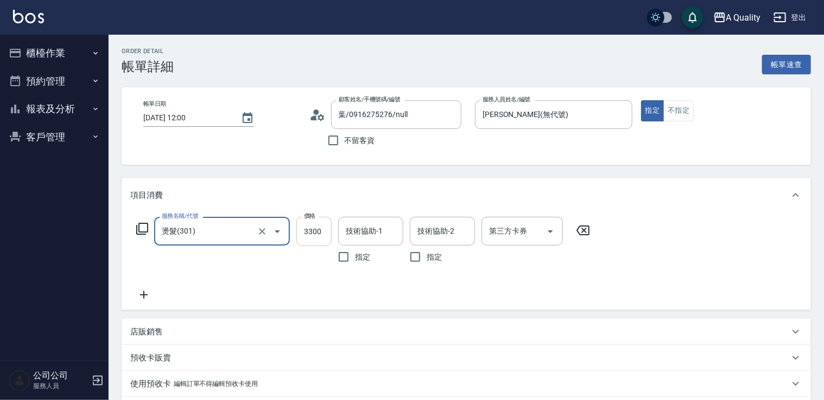
click at [317, 234] on input "3300" at bounding box center [313, 231] width 35 height 29
type input "3040"
click at [361, 224] on div "技術協助-1 技術協助-1" at bounding box center [370, 231] width 65 height 29
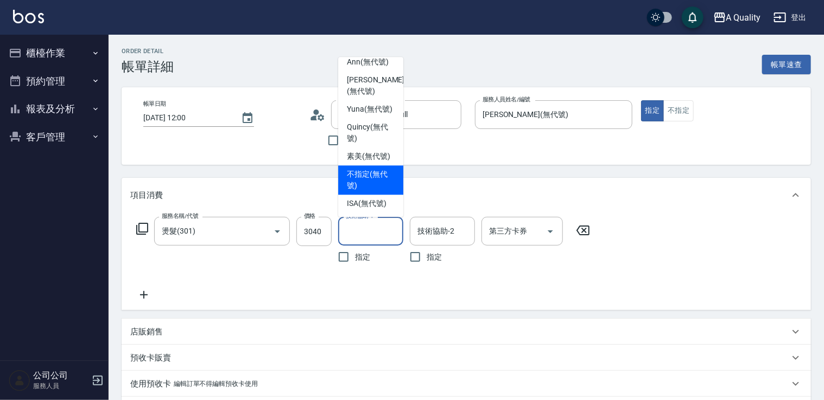
scroll to position [30, 0]
click at [369, 205] on span "ISA (無代號)" at bounding box center [367, 203] width 40 height 11
type input "ISA(無代號)"
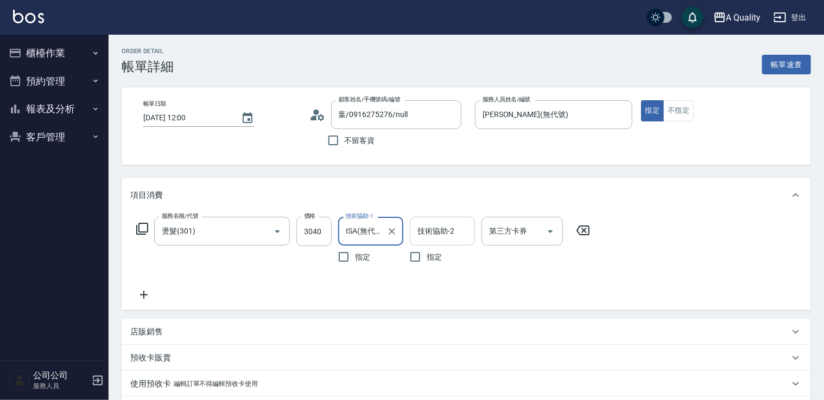
click at [430, 230] on input "技術協助-2" at bounding box center [442, 231] width 55 height 19
click at [537, 180] on div "項目消費" at bounding box center [466, 195] width 689 height 35
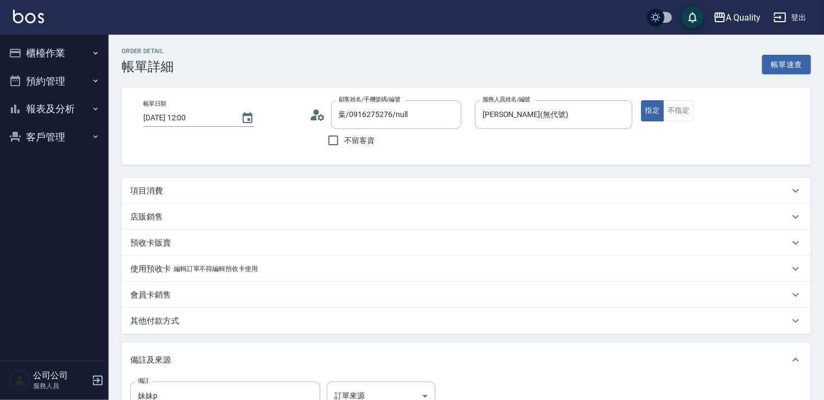
click at [422, 189] on div "項目消費" at bounding box center [459, 191] width 659 height 11
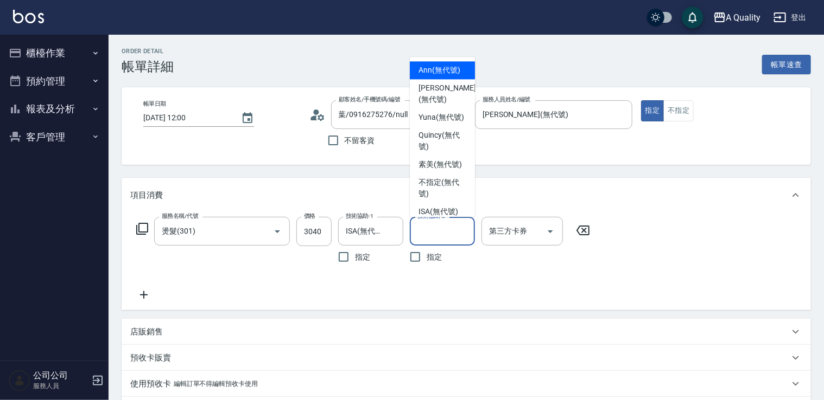
click at [422, 229] on input "技術協助-2" at bounding box center [442, 231] width 55 height 19
click at [436, 170] on span "素美 (無代號)" at bounding box center [439, 164] width 43 height 11
type input "素美(無代號)"
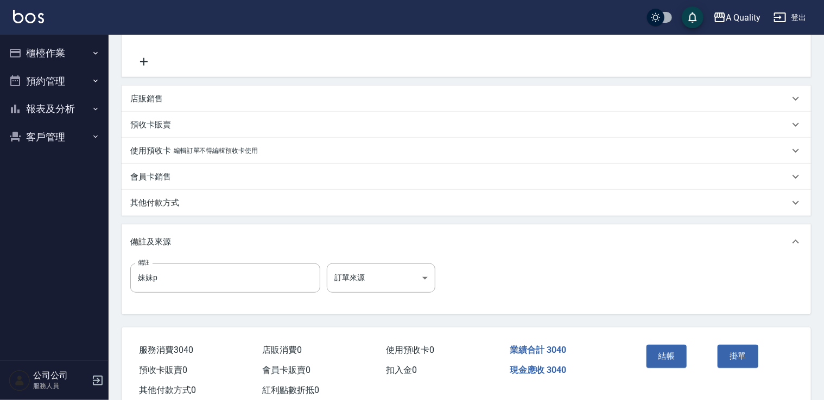
scroll to position [263, 0]
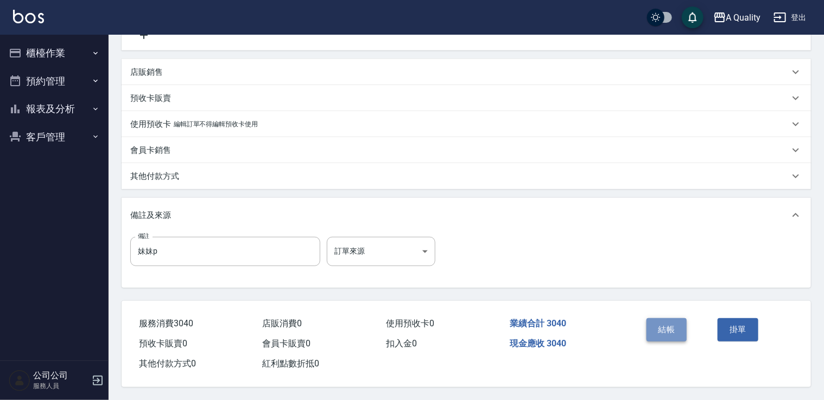
click at [654, 327] on button "結帳" at bounding box center [666, 330] width 41 height 23
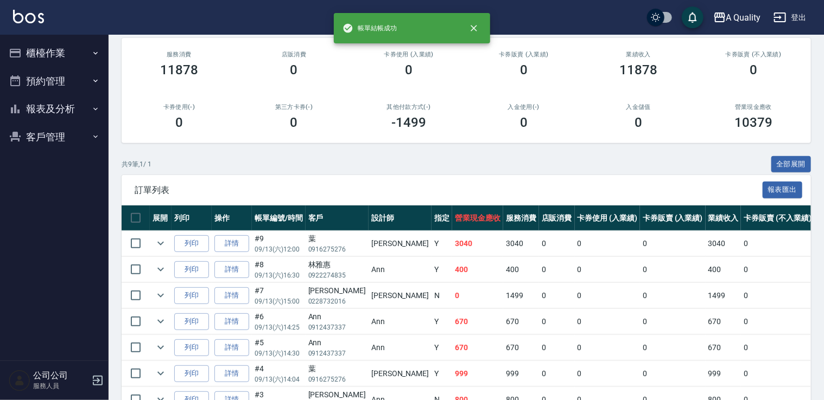
scroll to position [217, 0]
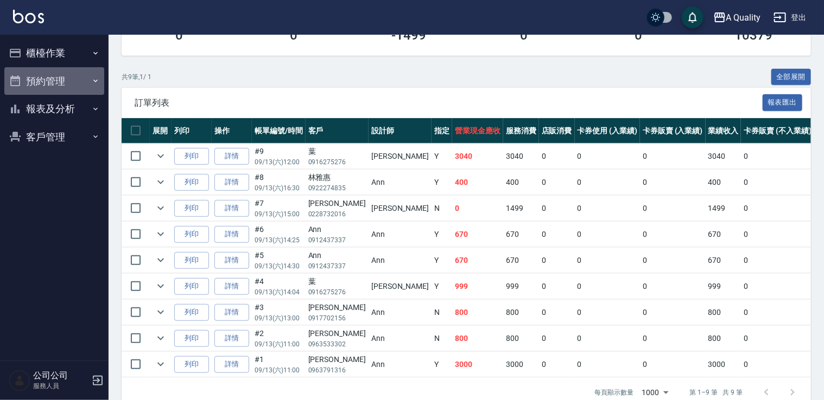
click at [62, 82] on button "預約管理" at bounding box center [54, 81] width 100 height 28
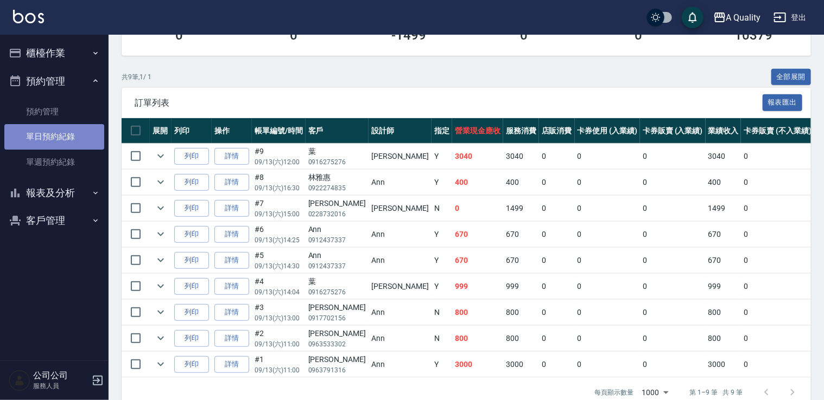
click at [52, 140] on link "單日預約紀錄" at bounding box center [54, 136] width 100 height 25
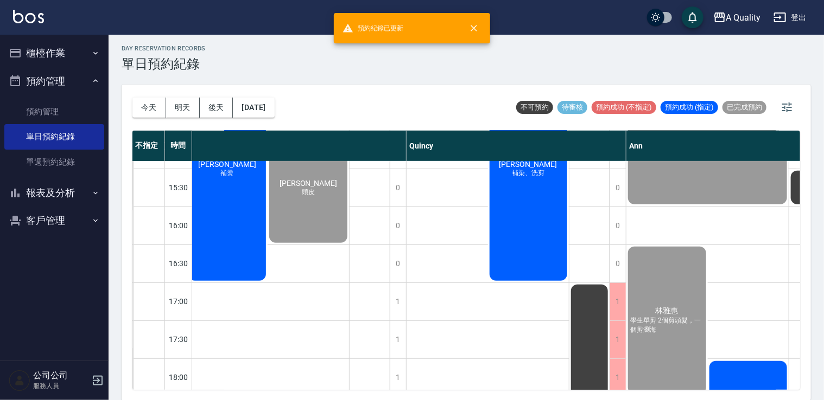
scroll to position [246, 185]
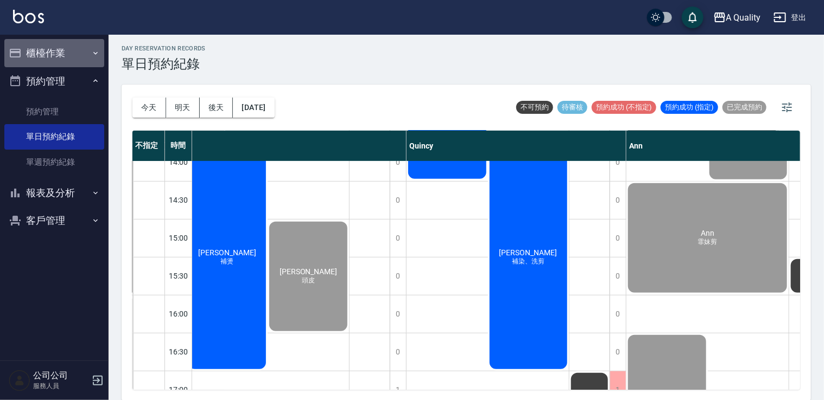
click at [29, 47] on button "櫃檯作業" at bounding box center [54, 53] width 100 height 28
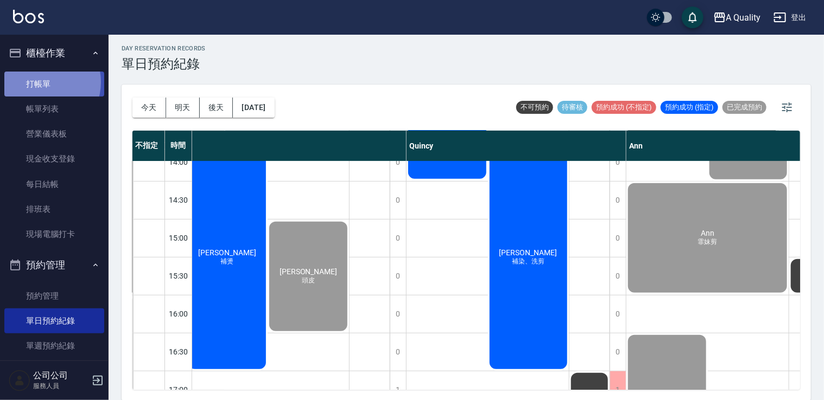
click at [43, 82] on link "打帳單" at bounding box center [54, 84] width 100 height 25
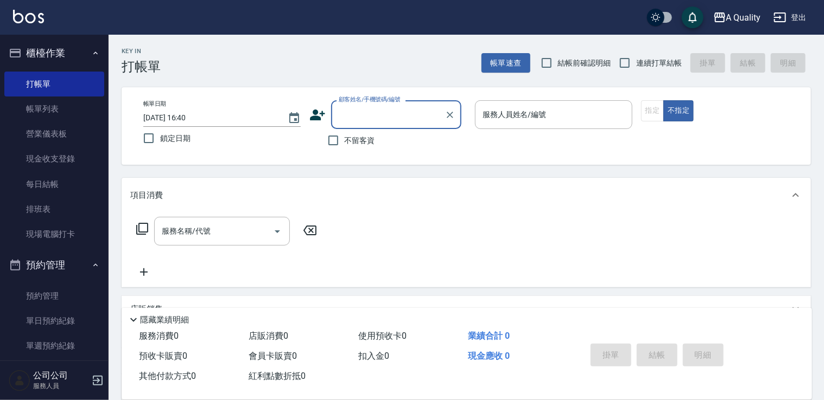
click at [373, 124] on div "顧客姓名/手機號碼/編號" at bounding box center [396, 114] width 130 height 29
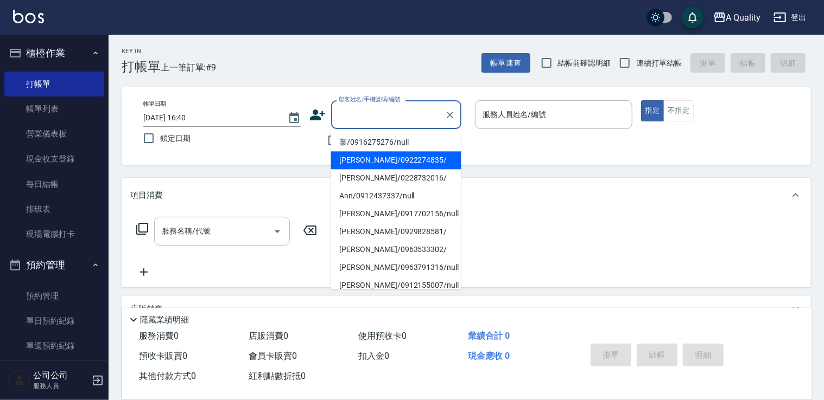
click at [369, 157] on li "林雅惠/0922274835/" at bounding box center [396, 160] width 130 height 18
type input "林雅惠/0922274835/"
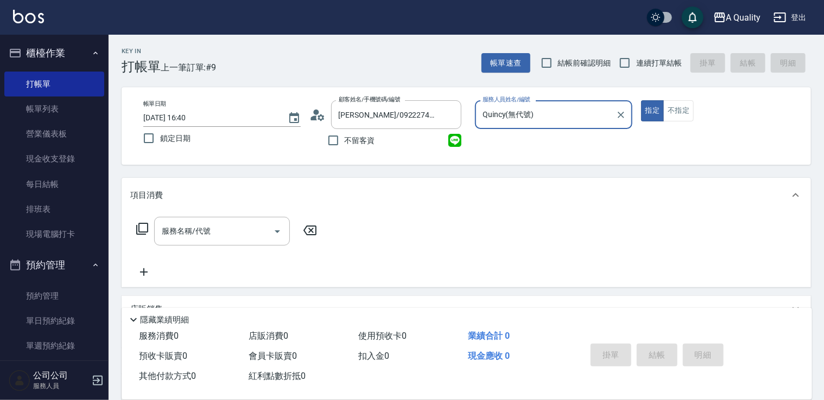
drag, startPoint x: 533, startPoint y: 106, endPoint x: 522, endPoint y: 119, distance: 17.0
click at [532, 106] on input "Quincy(無代號)" at bounding box center [545, 114] width 131 height 19
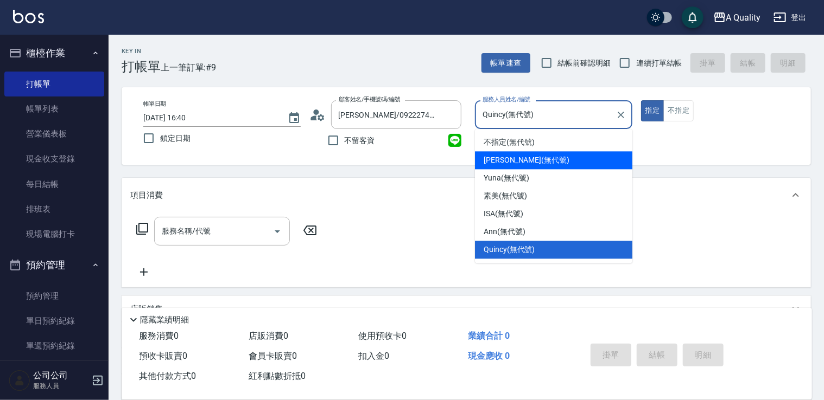
click at [506, 162] on span "Taylor (無代號)" at bounding box center [527, 160] width 86 height 11
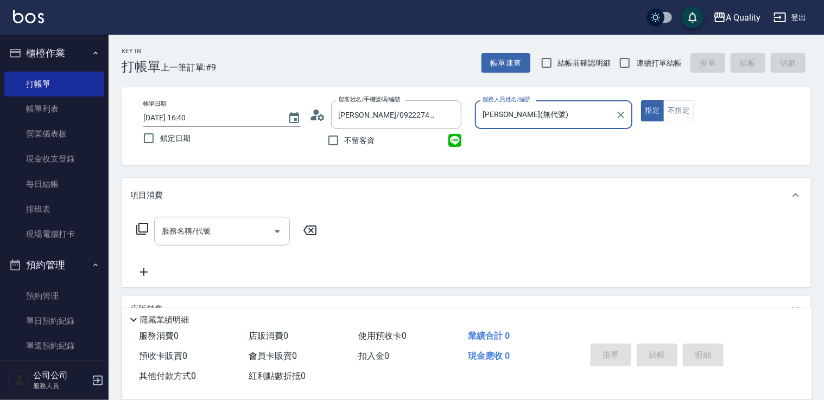
click at [526, 115] on input "Taylor(無代號)" at bounding box center [545, 114] width 131 height 19
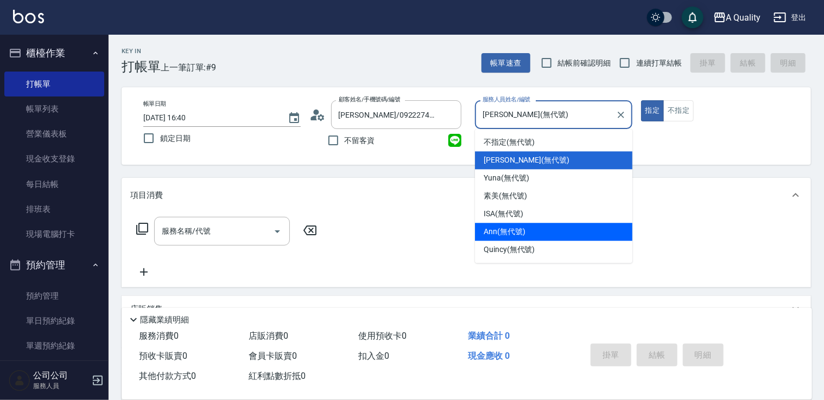
click at [510, 233] on span "Ann (無代號)" at bounding box center [505, 231] width 42 height 11
type input "Ann(無代號)"
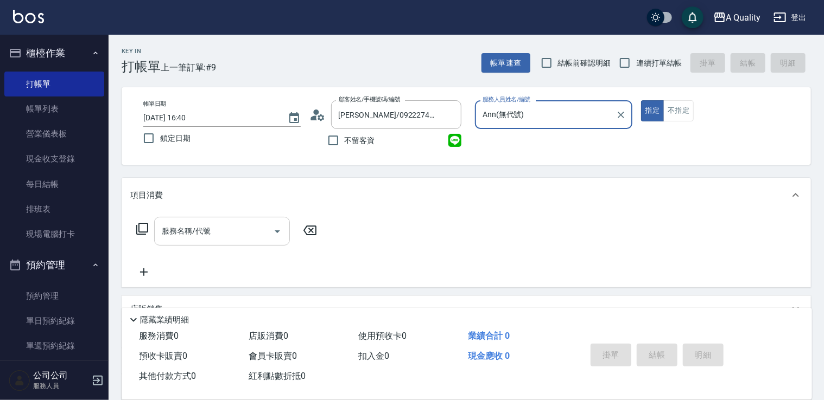
click at [199, 230] on input "服務名稱/代號" at bounding box center [214, 231] width 110 height 19
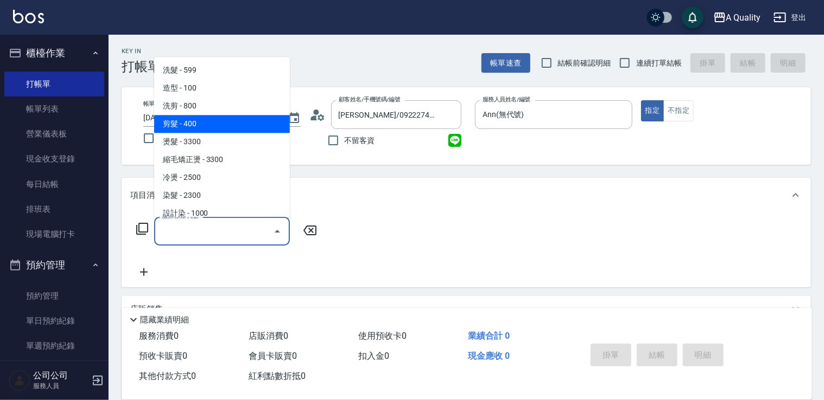
drag, startPoint x: 203, startPoint y: 130, endPoint x: 403, endPoint y: 173, distance: 204.3
click at [204, 130] on span "剪髮 - 400" at bounding box center [222, 124] width 136 height 18
type input "剪髮(201)"
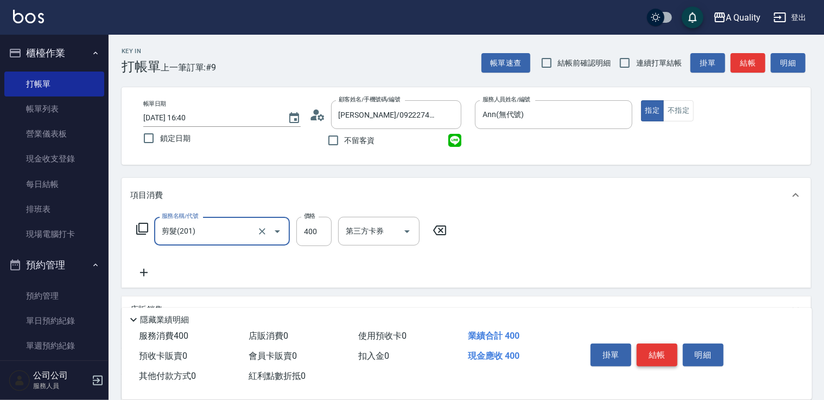
click at [654, 349] on button "結帳" at bounding box center [657, 355] width 41 height 23
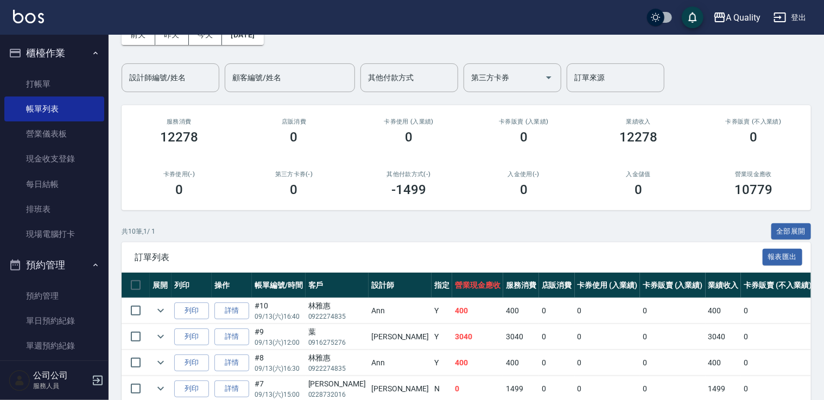
scroll to position [109, 0]
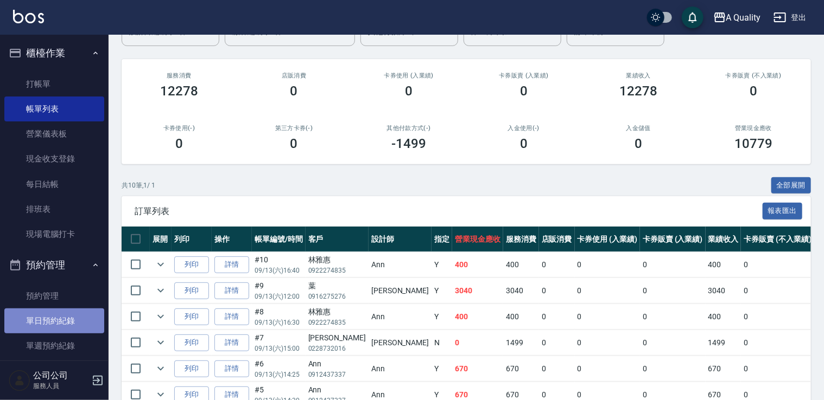
click at [72, 318] on link "單日預約紀錄" at bounding box center [54, 321] width 100 height 25
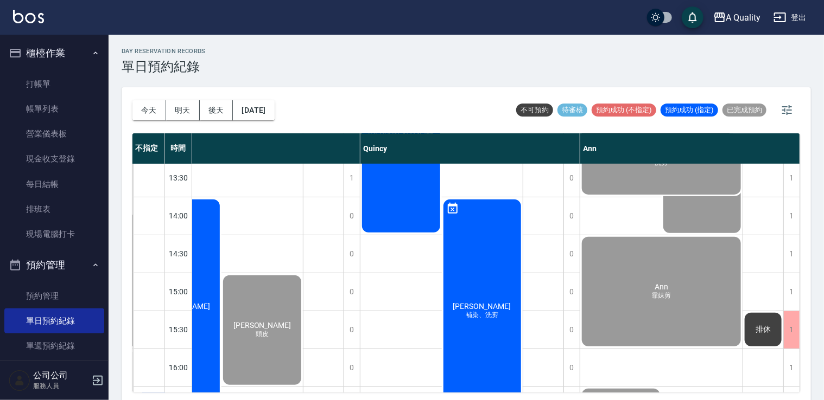
scroll to position [192, 236]
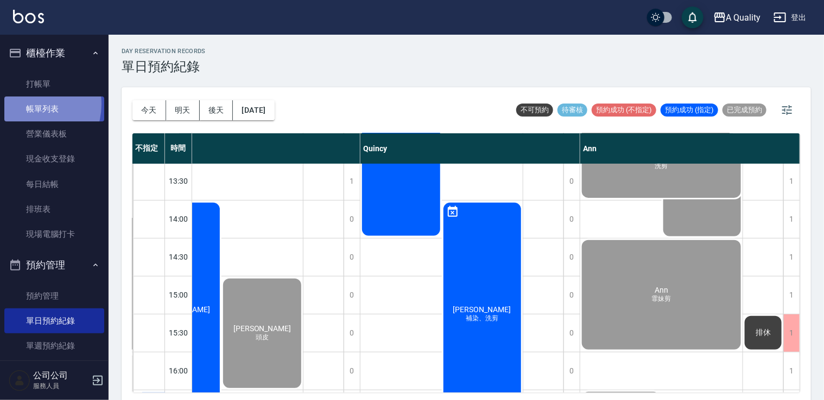
click at [27, 104] on link "帳單列表" at bounding box center [54, 109] width 100 height 25
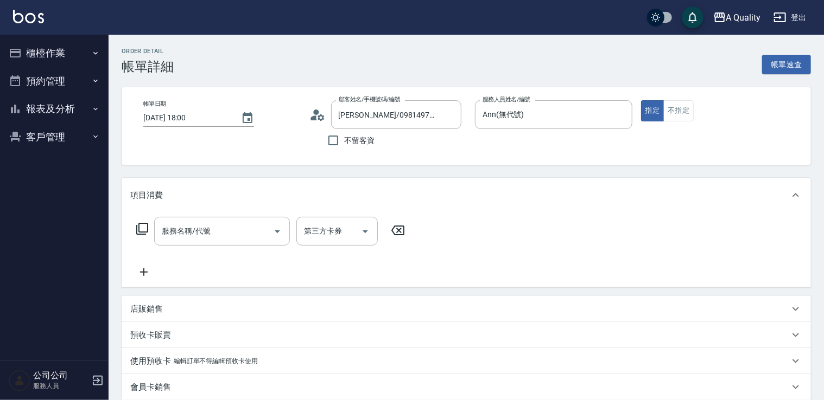
click at [205, 212] on div "項目消費" at bounding box center [466, 195] width 689 height 35
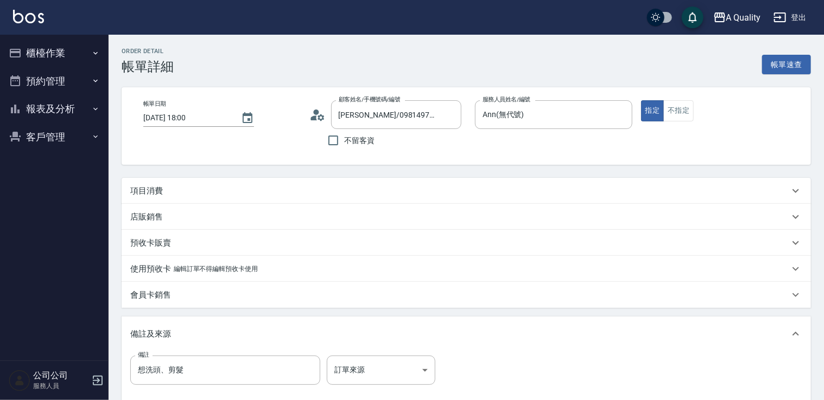
click at [207, 225] on div "店販銷售" at bounding box center [466, 217] width 689 height 26
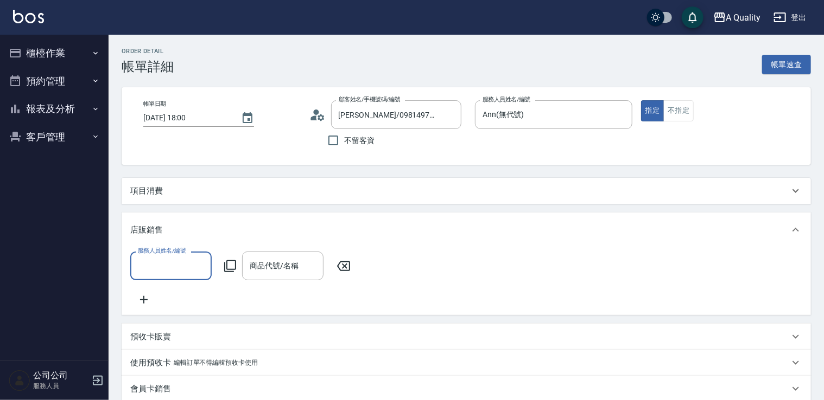
click at [180, 190] on div "項目消費" at bounding box center [459, 191] width 659 height 11
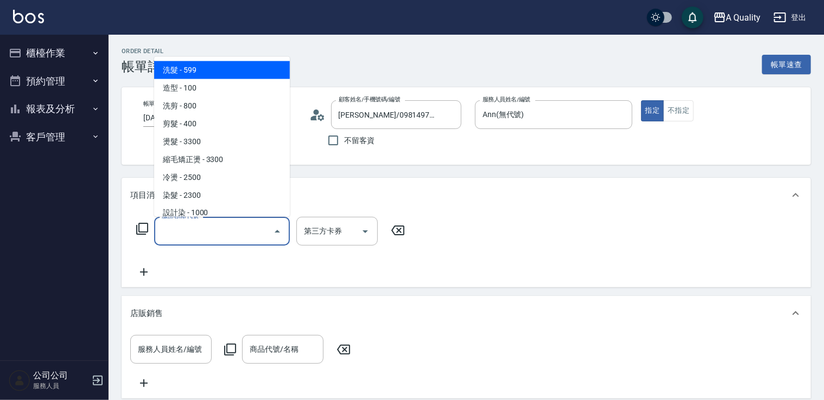
click at [226, 227] on input "服務名稱/代號" at bounding box center [214, 231] width 110 height 19
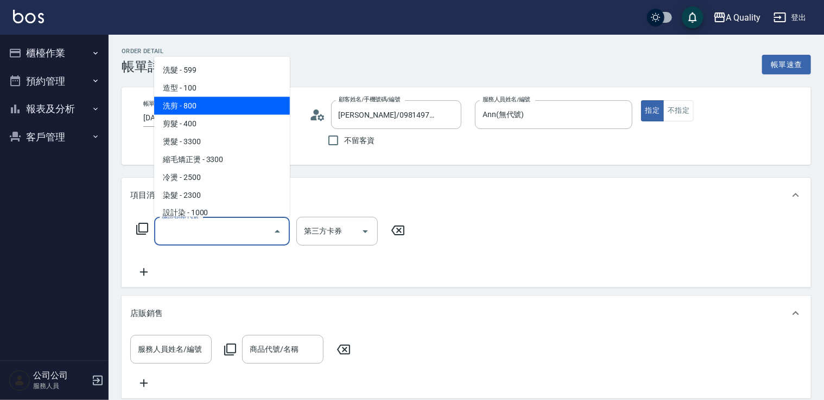
click at [201, 105] on span "洗剪 - 800" at bounding box center [222, 106] width 136 height 18
type input "洗剪(103)"
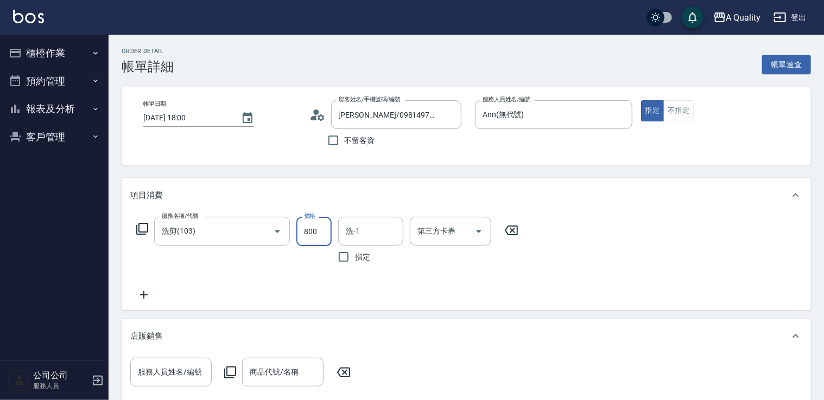
click at [299, 232] on input "800" at bounding box center [313, 231] width 35 height 29
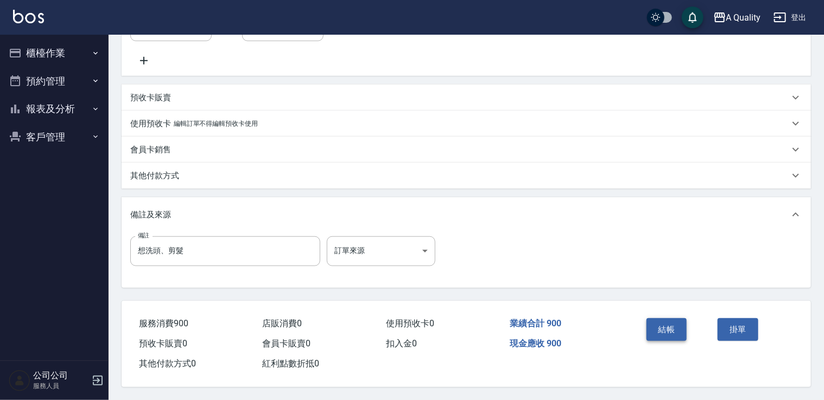
type input "900"
click at [670, 322] on button "結帳" at bounding box center [666, 330] width 41 height 23
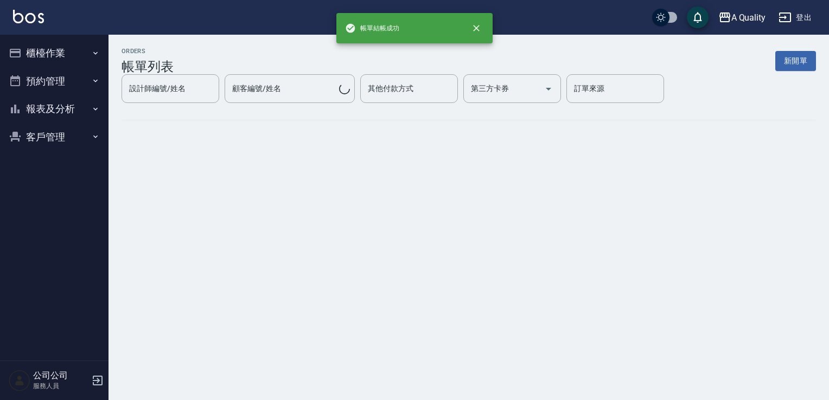
click at [30, 63] on button "櫃檯作業" at bounding box center [54, 53] width 100 height 28
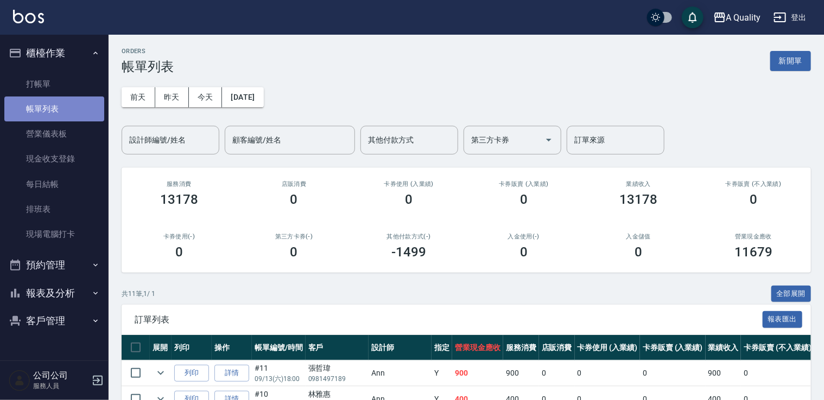
click at [52, 107] on link "帳單列表" at bounding box center [54, 109] width 100 height 25
